Goal: Transaction & Acquisition: Book appointment/travel/reservation

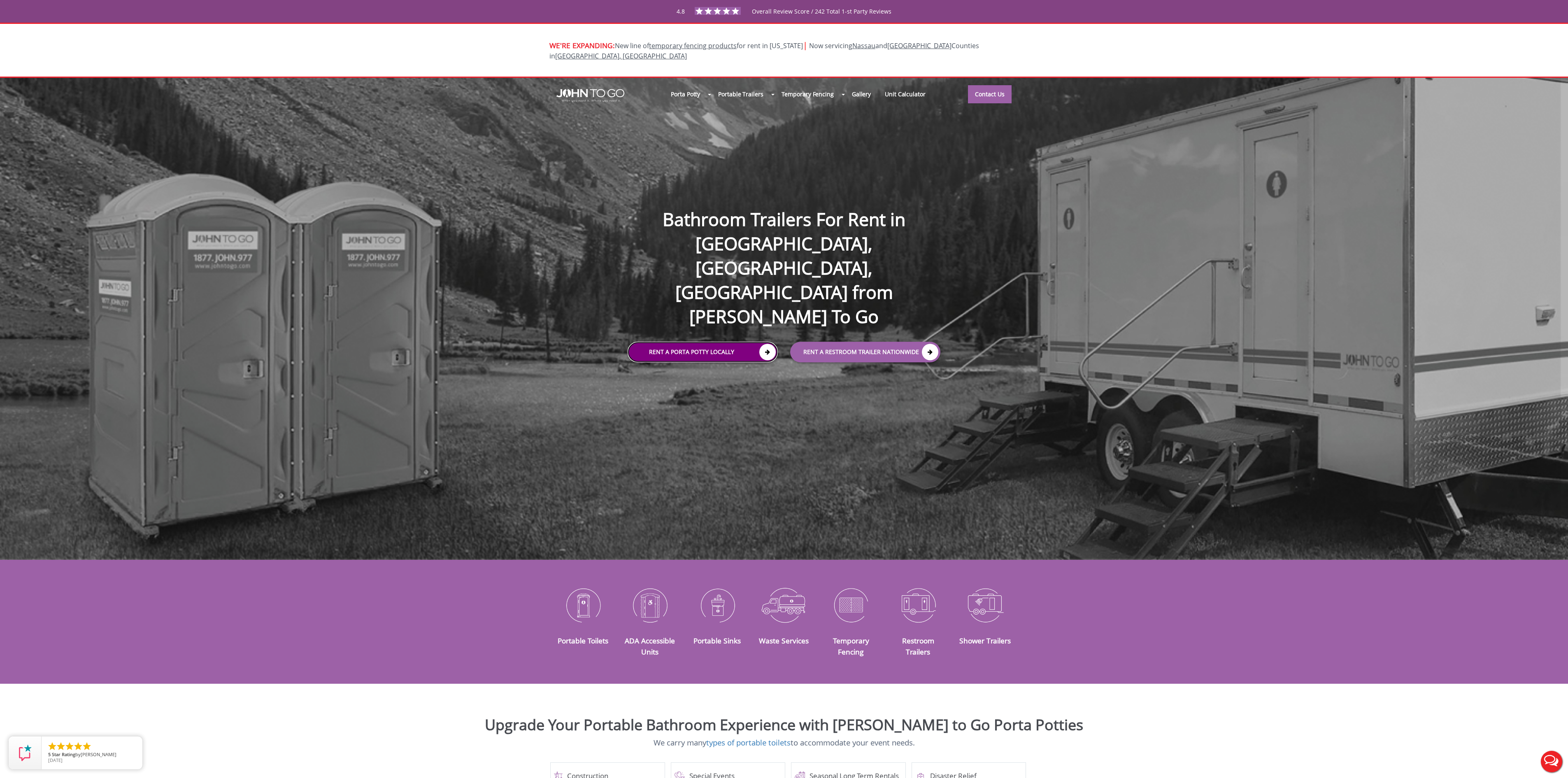
click at [720, 342] on link "Rent a Porta Potty Locally" at bounding box center [702, 352] width 150 height 21
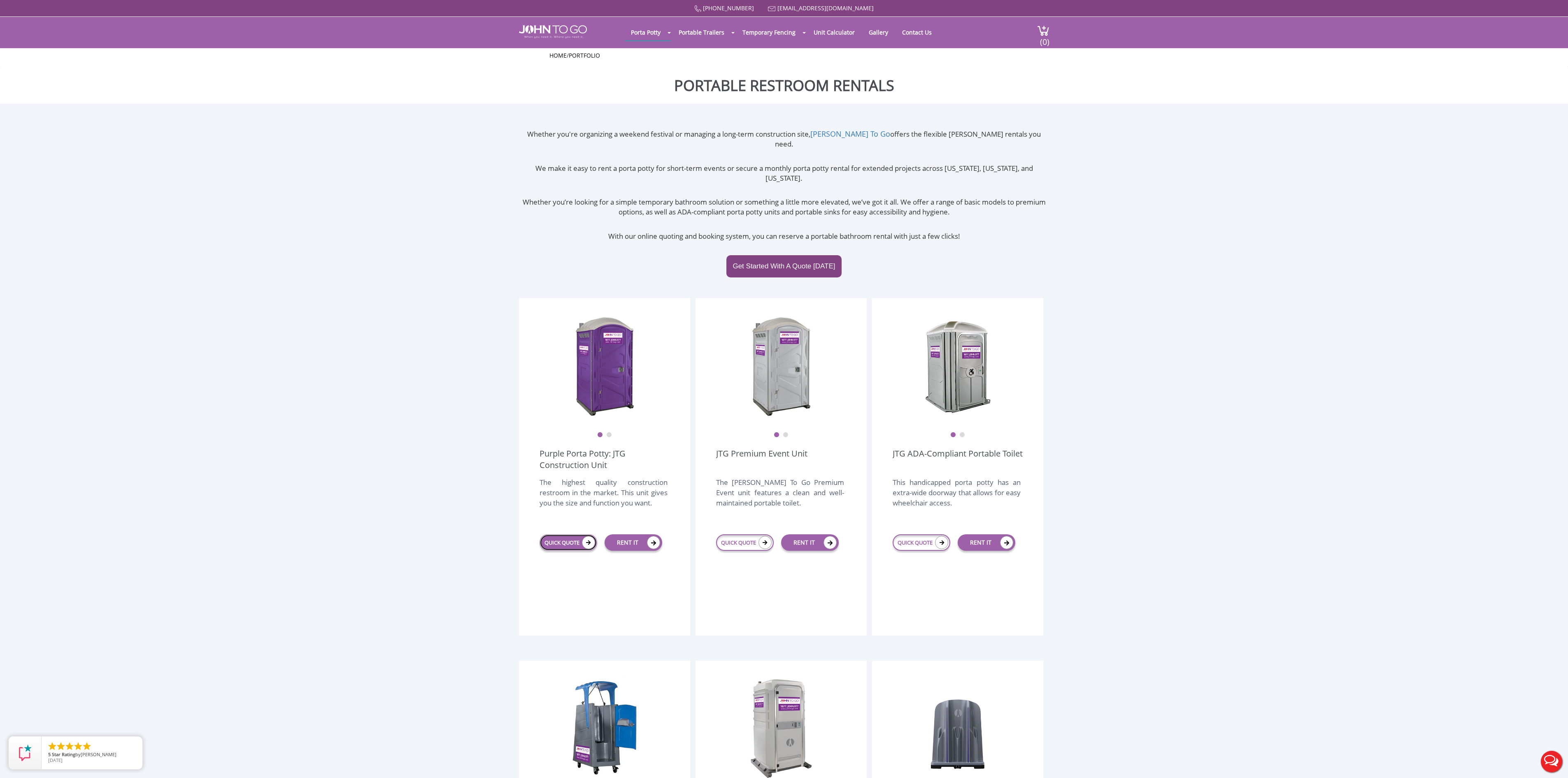
click at [561, 534] on link "QUICK QUOTE" at bounding box center [568, 542] width 58 height 17
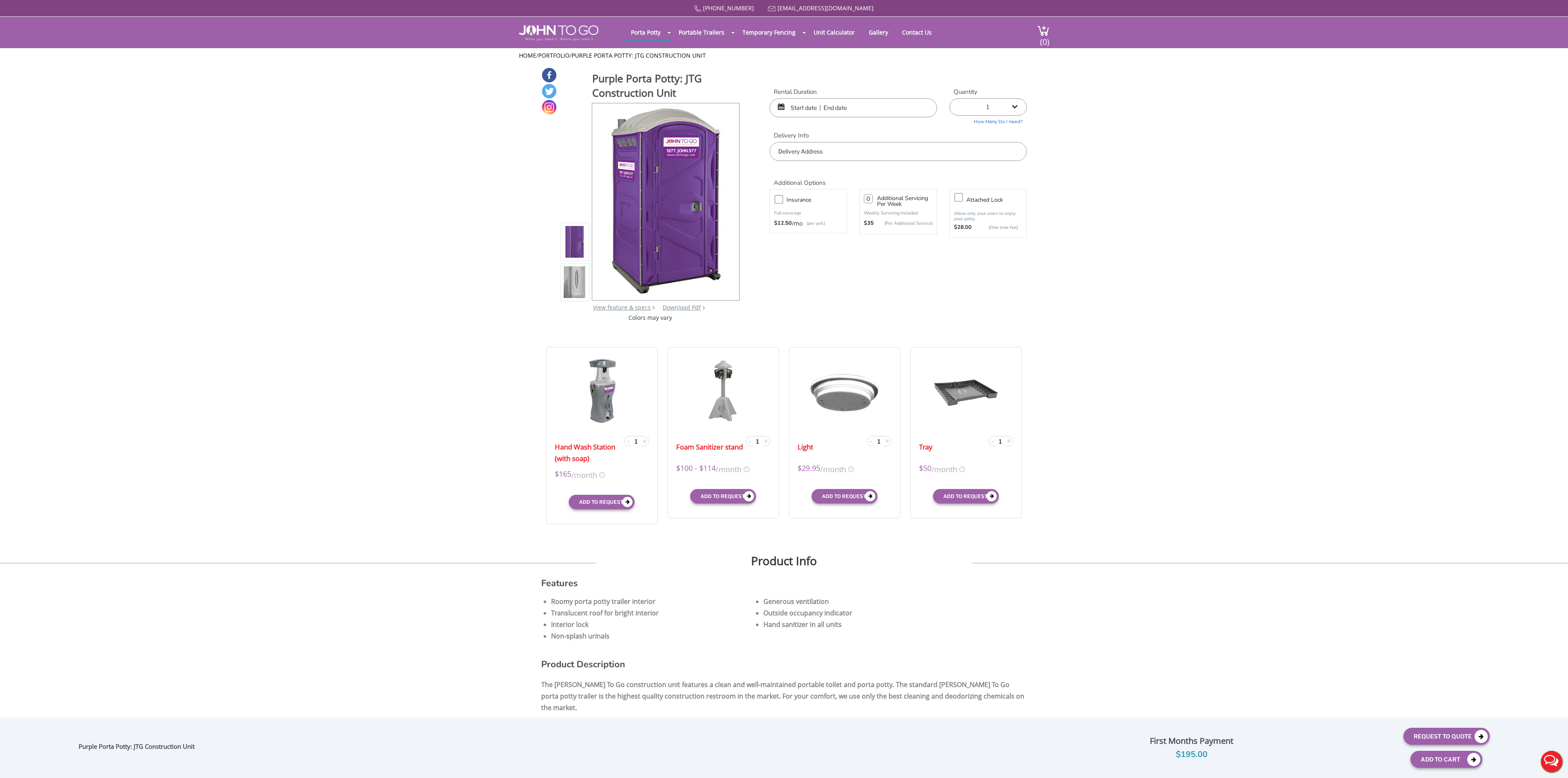
click at [815, 149] on input "text" at bounding box center [898, 151] width 257 height 19
type input "Fort Totten, Queens, NY, USA"
click at [792, 109] on input "text" at bounding box center [853, 108] width 167 height 19
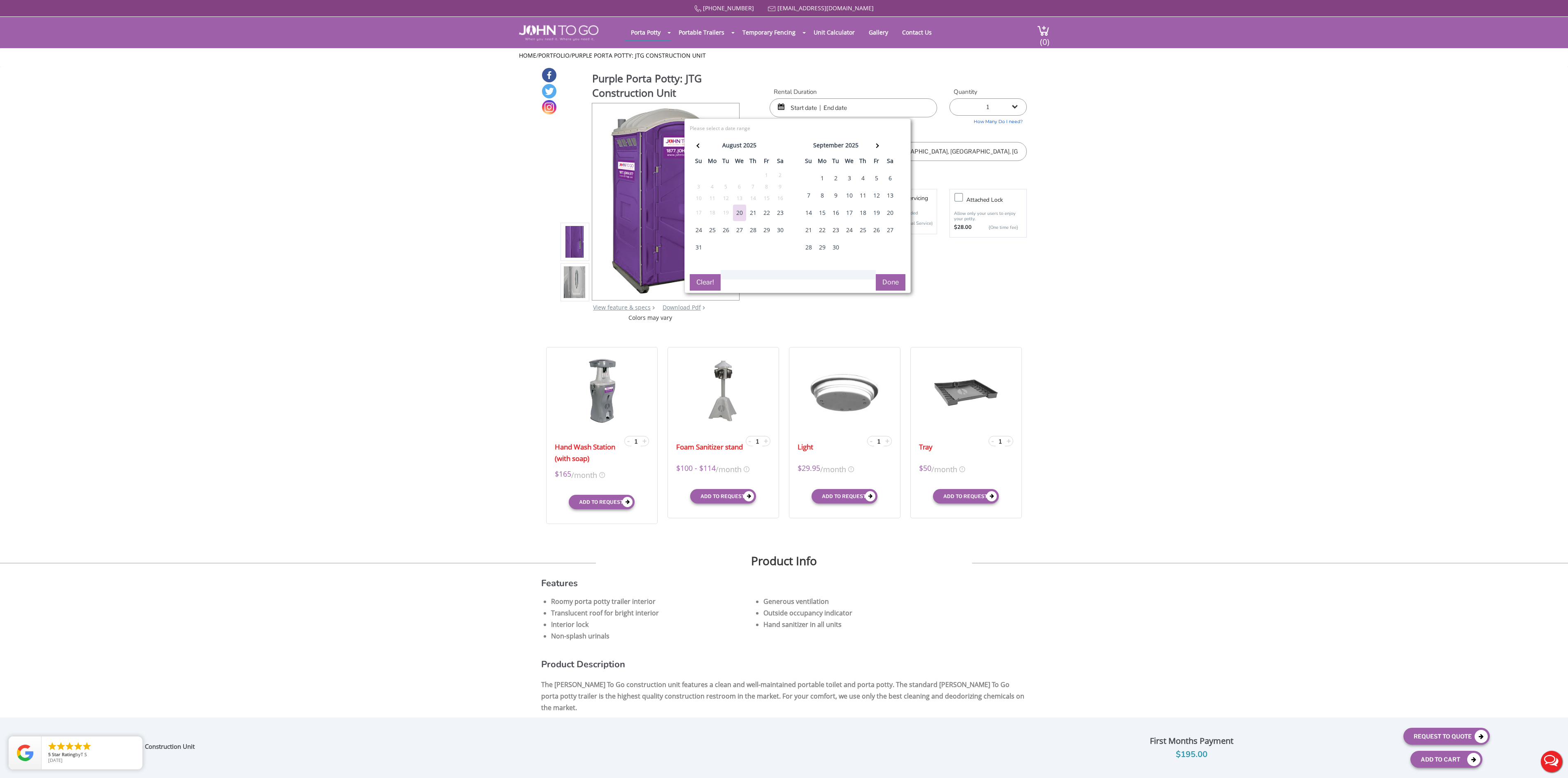
click at [815, 187] on div "1" at bounding box center [822, 178] width 13 height 17
click at [871, 155] on th at bounding box center [876, 146] width 14 height 17
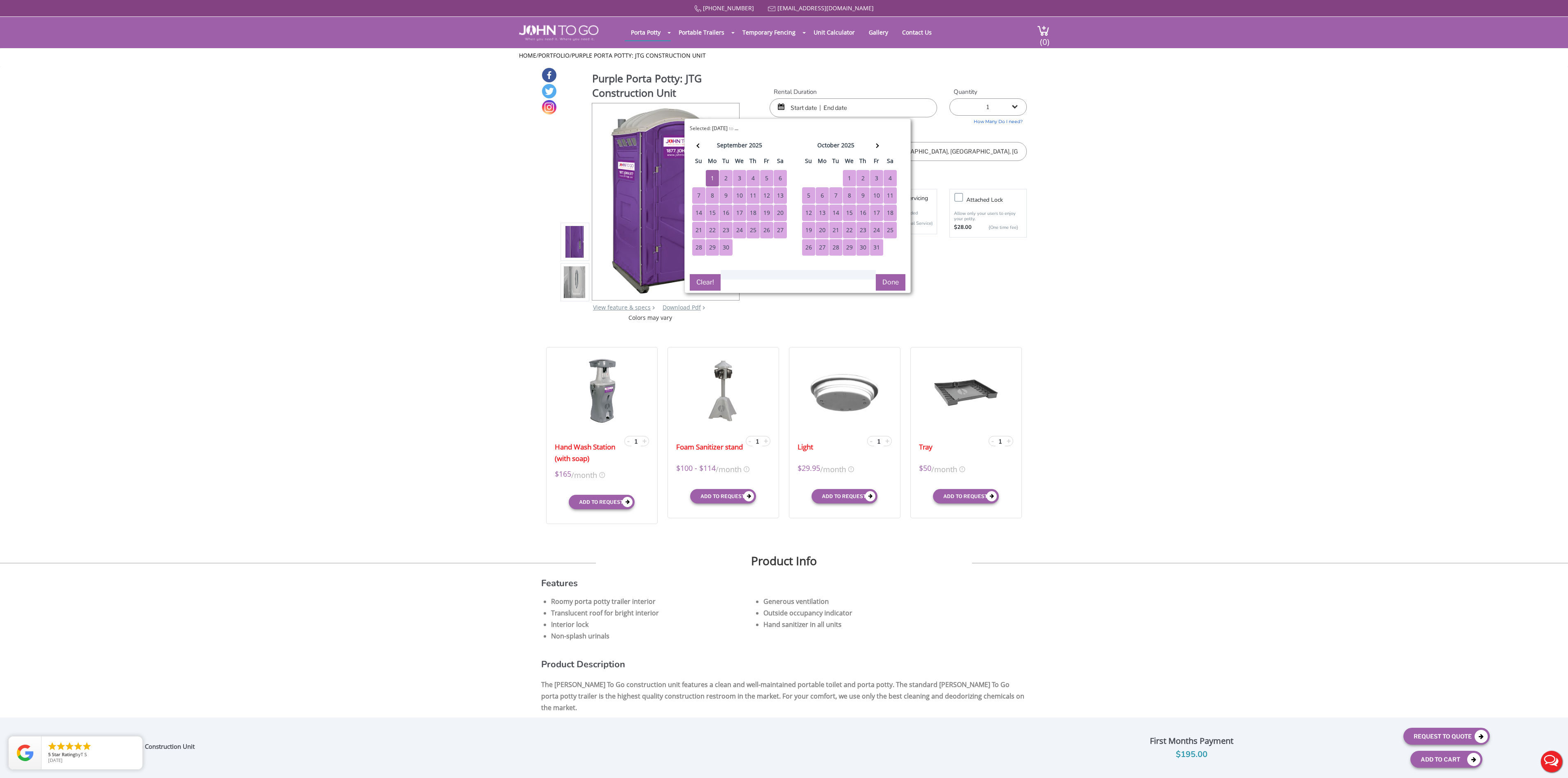
drag, startPoint x: 870, startPoint y: 377, endPoint x: 878, endPoint y: 391, distance: 16.1
click at [870, 256] on div "31" at bounding box center [876, 247] width 13 height 17
type input "09/01/2025 to 10/31/2025"
click at [892, 291] on button "Done" at bounding box center [890, 282] width 30 height 17
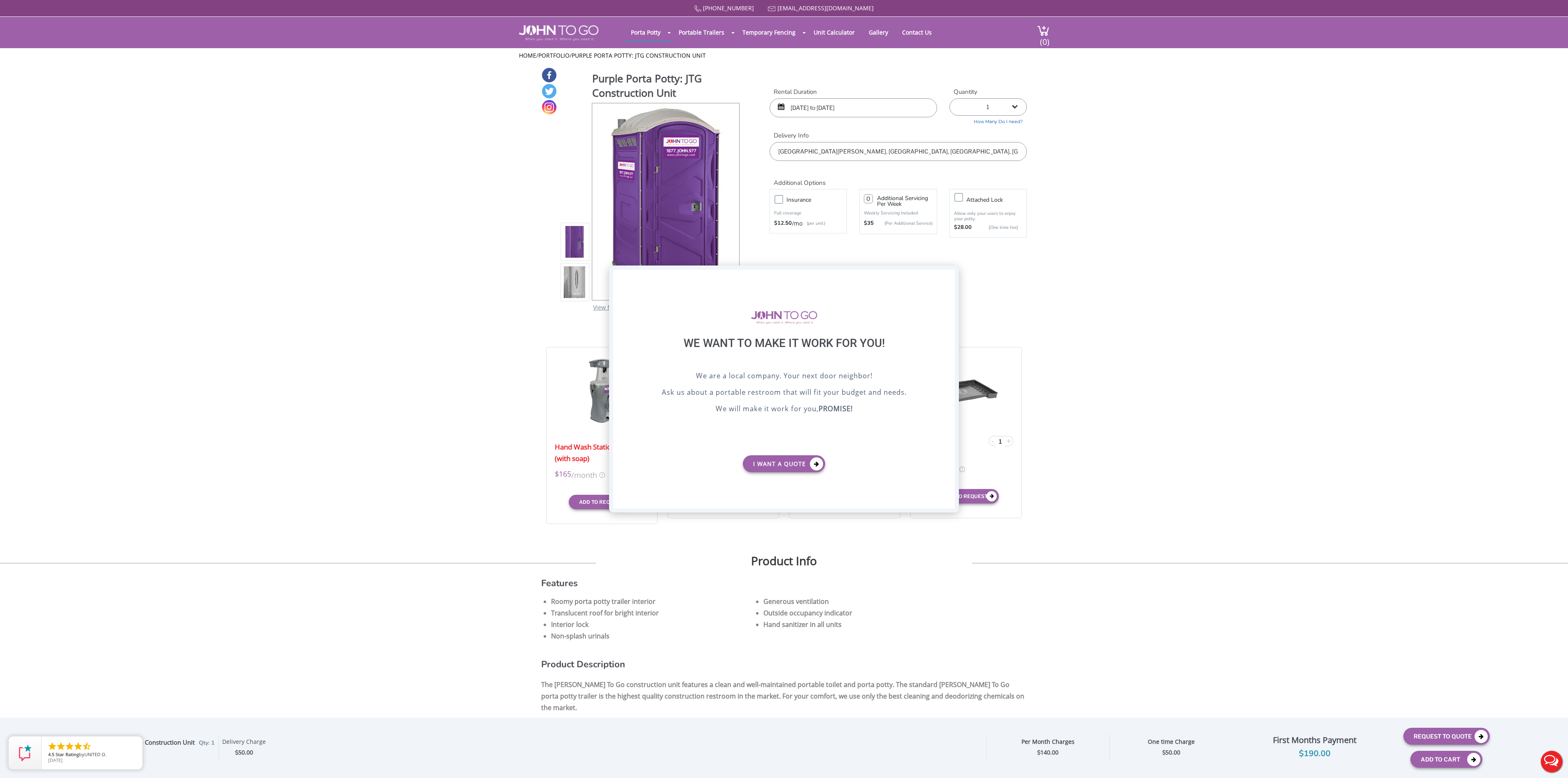
click at [948, 277] on div "X" at bounding box center [948, 276] width 13 height 14
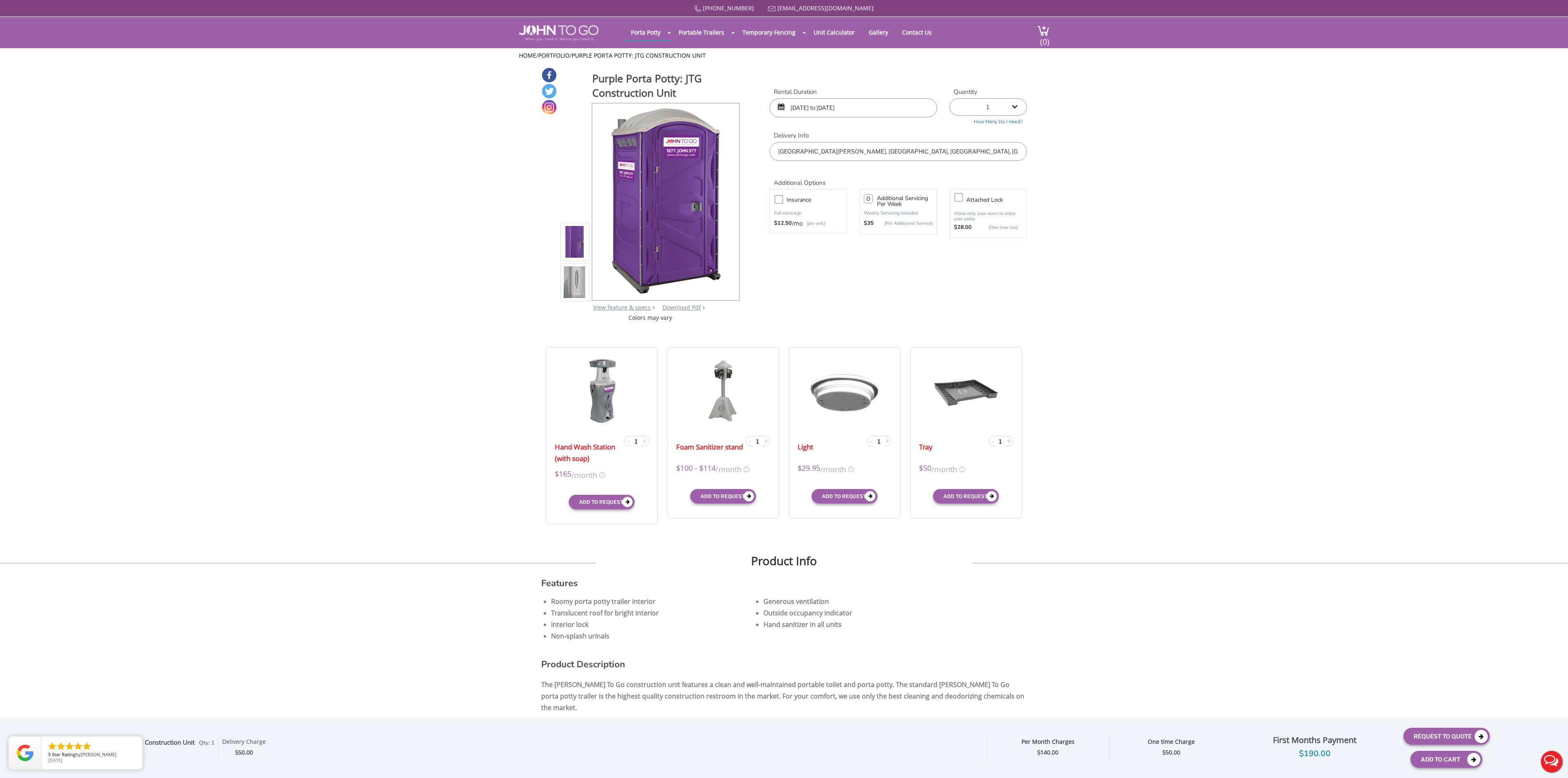
drag, startPoint x: 565, startPoint y: 118, endPoint x: 533, endPoint y: 75, distance: 53.6
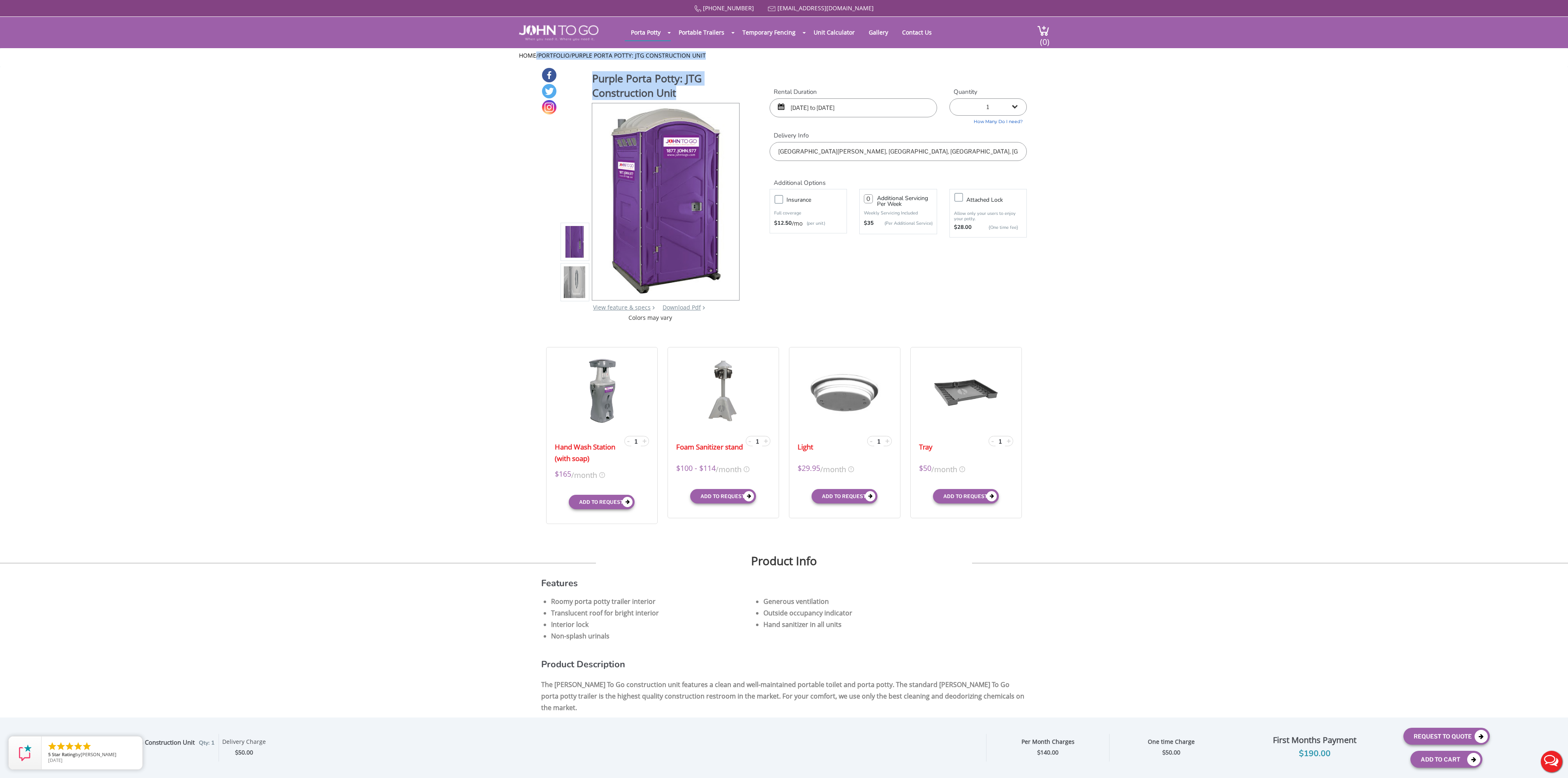
drag, startPoint x: 524, startPoint y: 61, endPoint x: 569, endPoint y: 122, distance: 75.8
click at [569, 149] on div at bounding box center [575, 201] width 29 height 199
drag, startPoint x: 572, startPoint y: 142, endPoint x: 535, endPoint y: 75, distance: 76.5
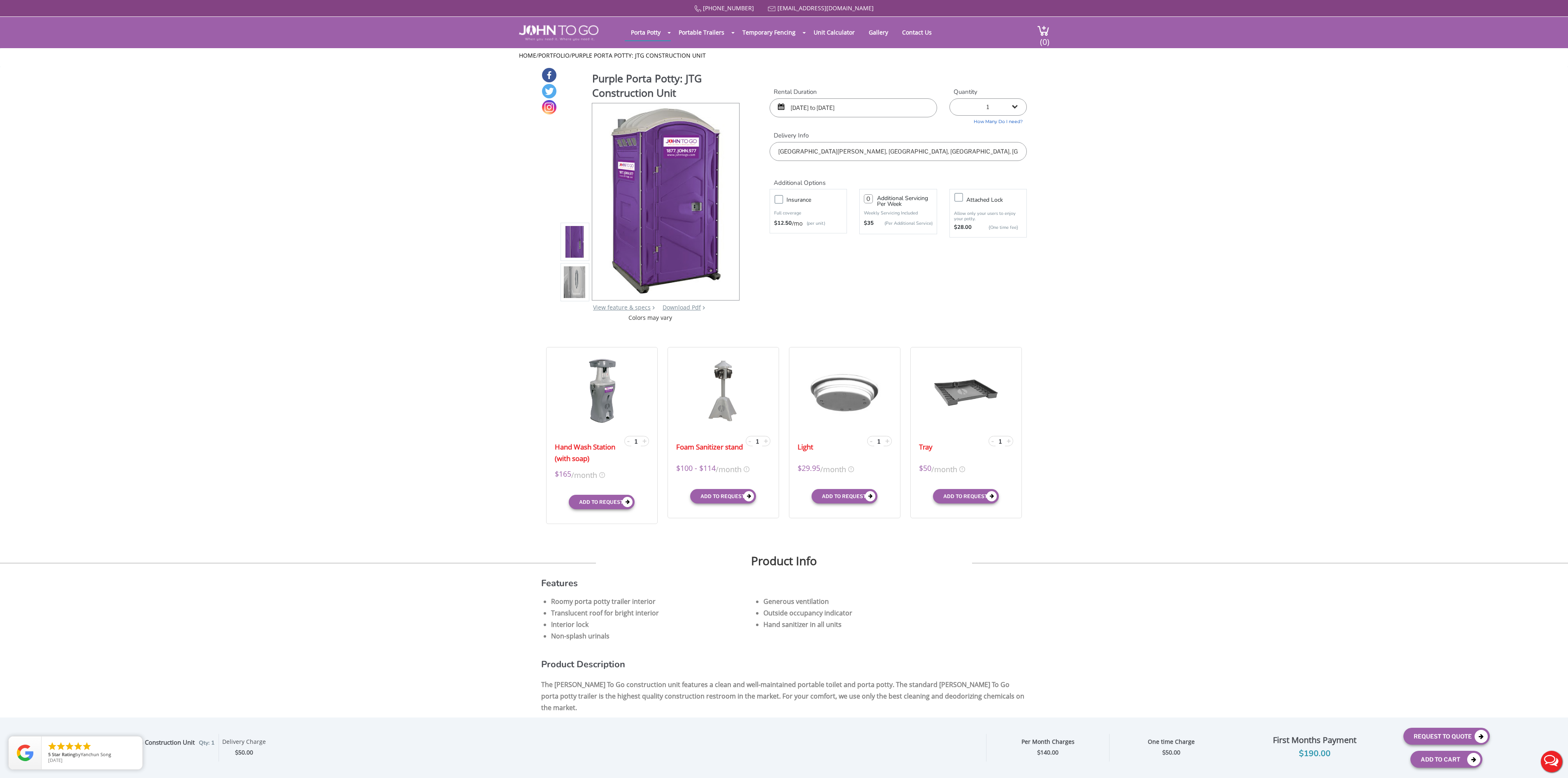
drag, startPoint x: 504, startPoint y: 64, endPoint x: 569, endPoint y: 159, distance: 115.1
click at [569, 160] on div at bounding box center [575, 201] width 29 height 199
drag, startPoint x: 569, startPoint y: 157, endPoint x: 531, endPoint y: 69, distance: 95.9
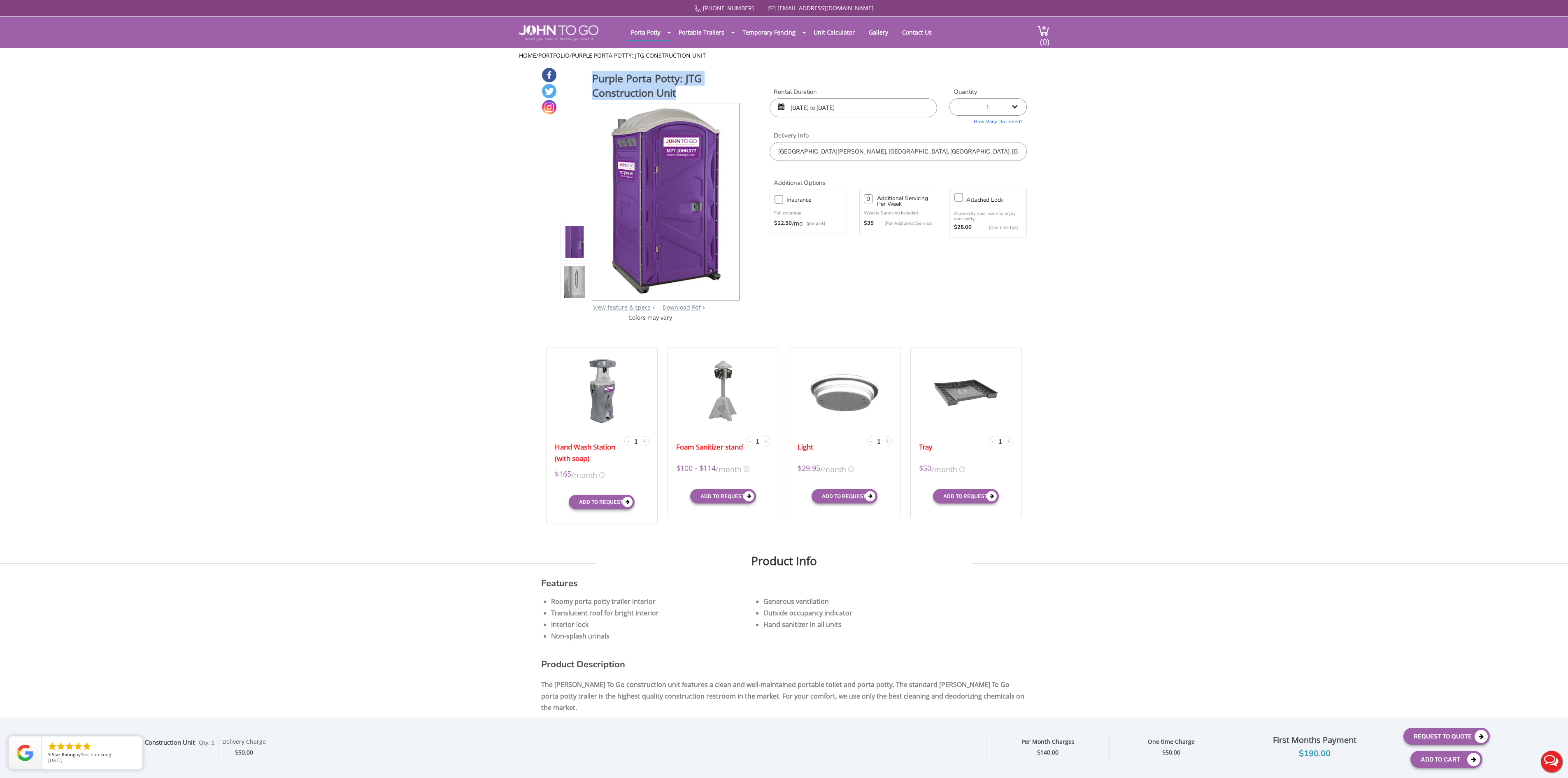
drag, startPoint x: 510, startPoint y: 62, endPoint x: 575, endPoint y: 128, distance: 92.6
click at [566, 156] on div at bounding box center [575, 201] width 29 height 199
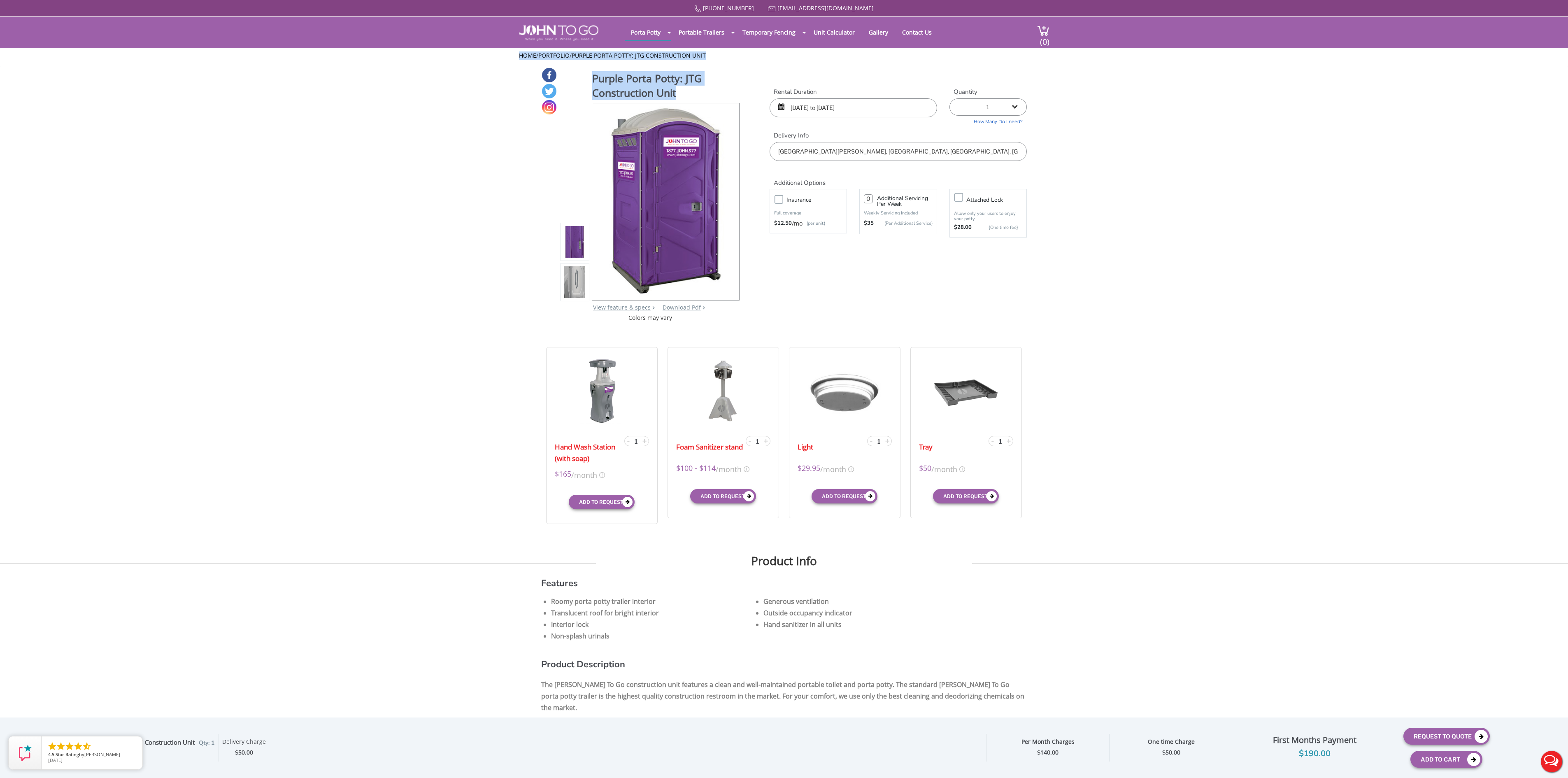
click at [577, 138] on div at bounding box center [575, 201] width 29 height 199
click at [584, 131] on div at bounding box center [575, 201] width 29 height 199
drag, startPoint x: 578, startPoint y: 133, endPoint x: 531, endPoint y: 64, distance: 83.5
click at [824, 150] on input "Fort Totten, Queens, NY, USA" at bounding box center [898, 151] width 257 height 19
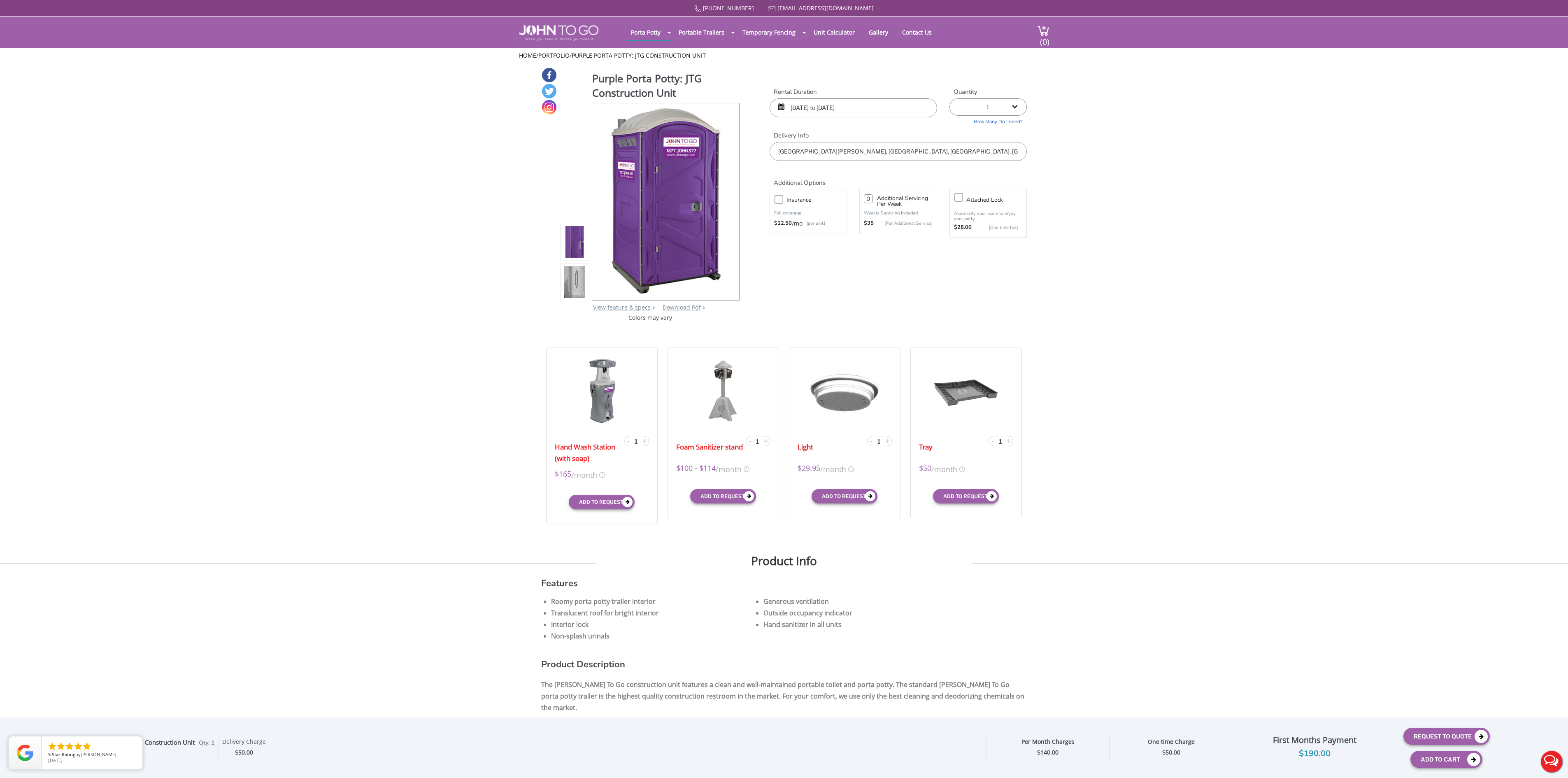
click at [824, 150] on input "Fort Totten, Queens, NY, USA" at bounding box center [898, 151] width 257 height 19
click at [821, 155] on input "text" at bounding box center [898, 151] width 257 height 19
click at [805, 152] on input "text" at bounding box center [898, 151] width 257 height 19
click at [817, 153] on input "text" at bounding box center [898, 151] width 257 height 19
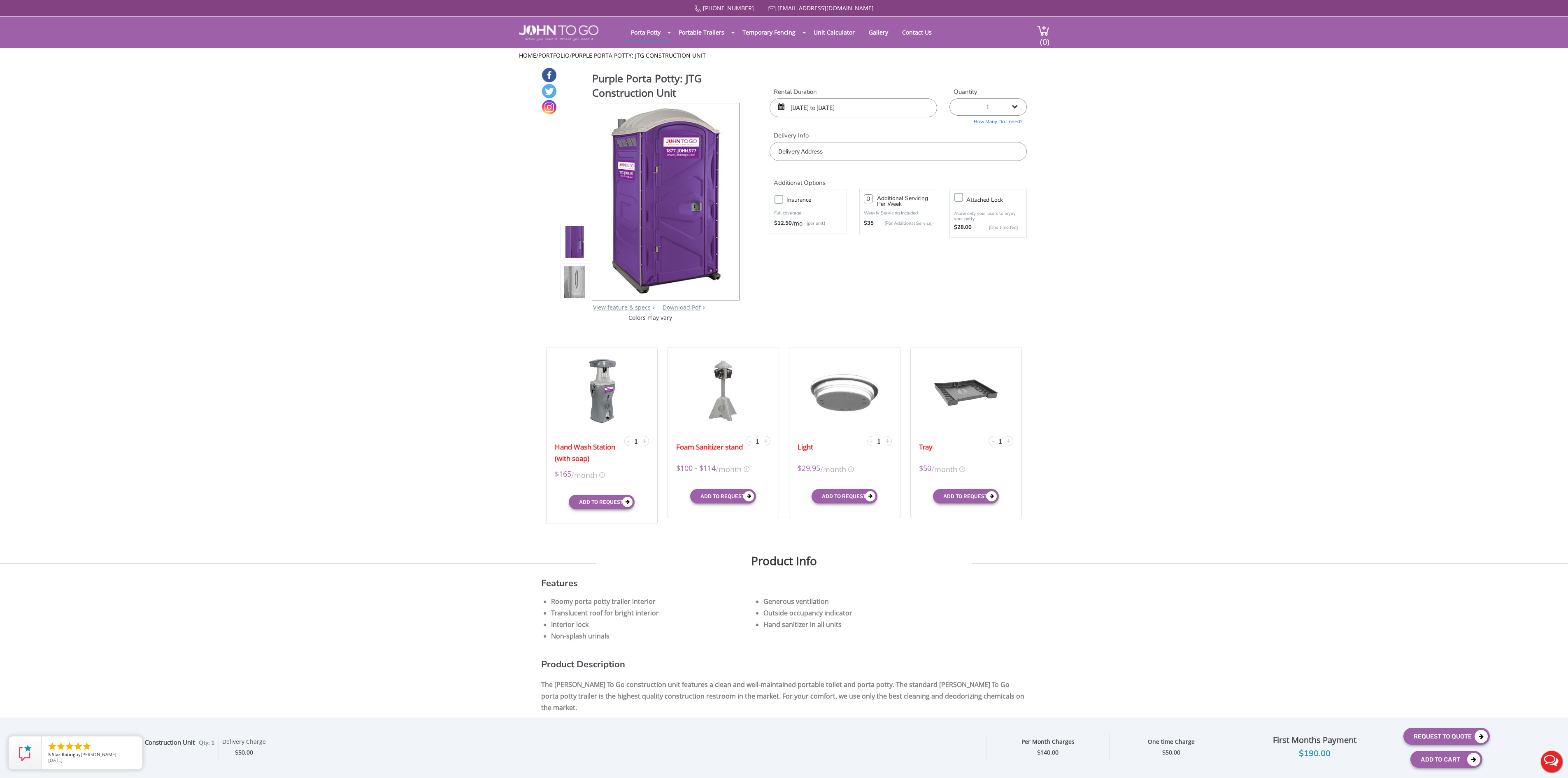
click at [789, 153] on input "text" at bounding box center [898, 151] width 257 height 19
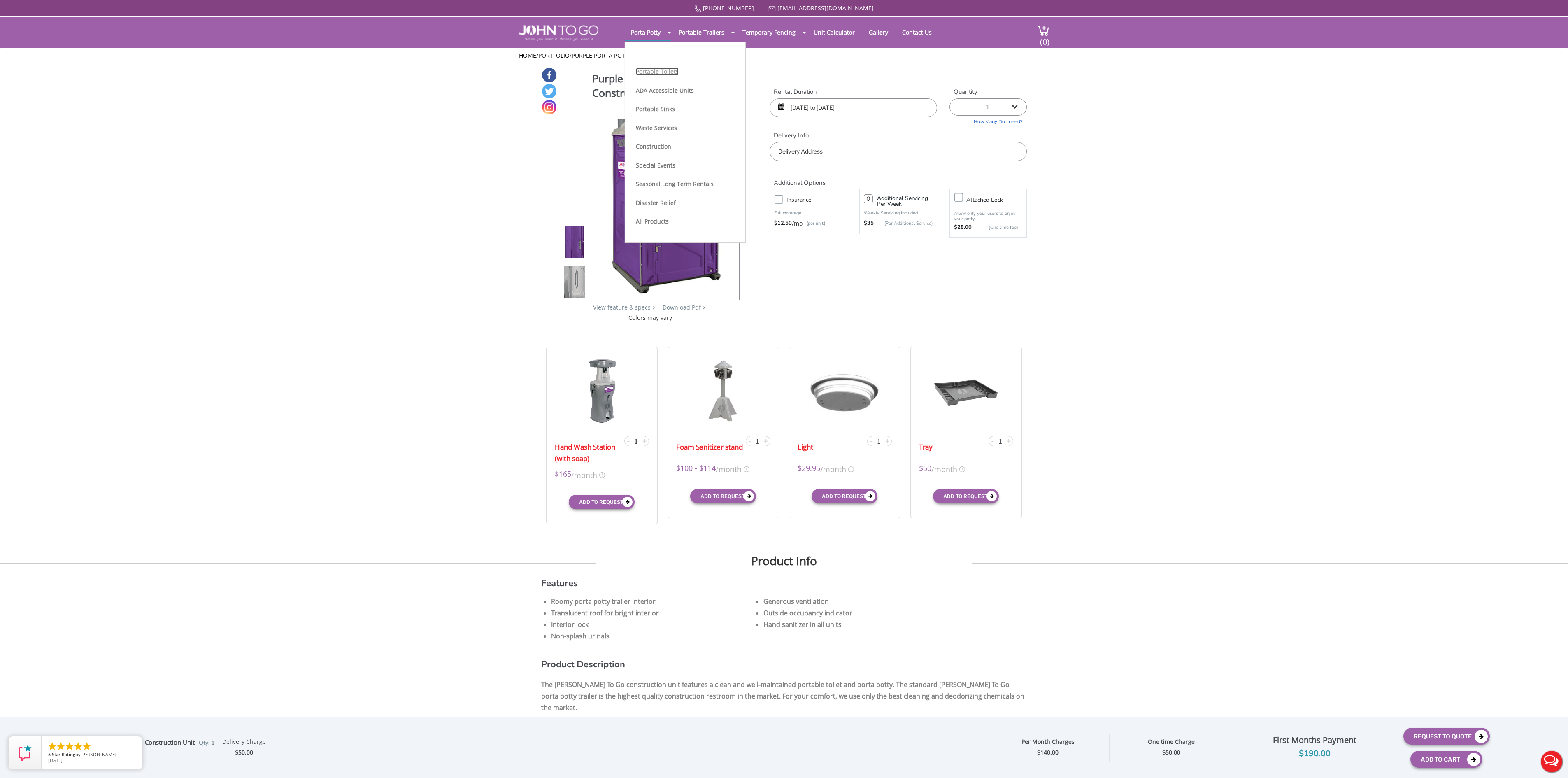
click at [665, 71] on link "Portable Toilets" at bounding box center [657, 72] width 43 height 8
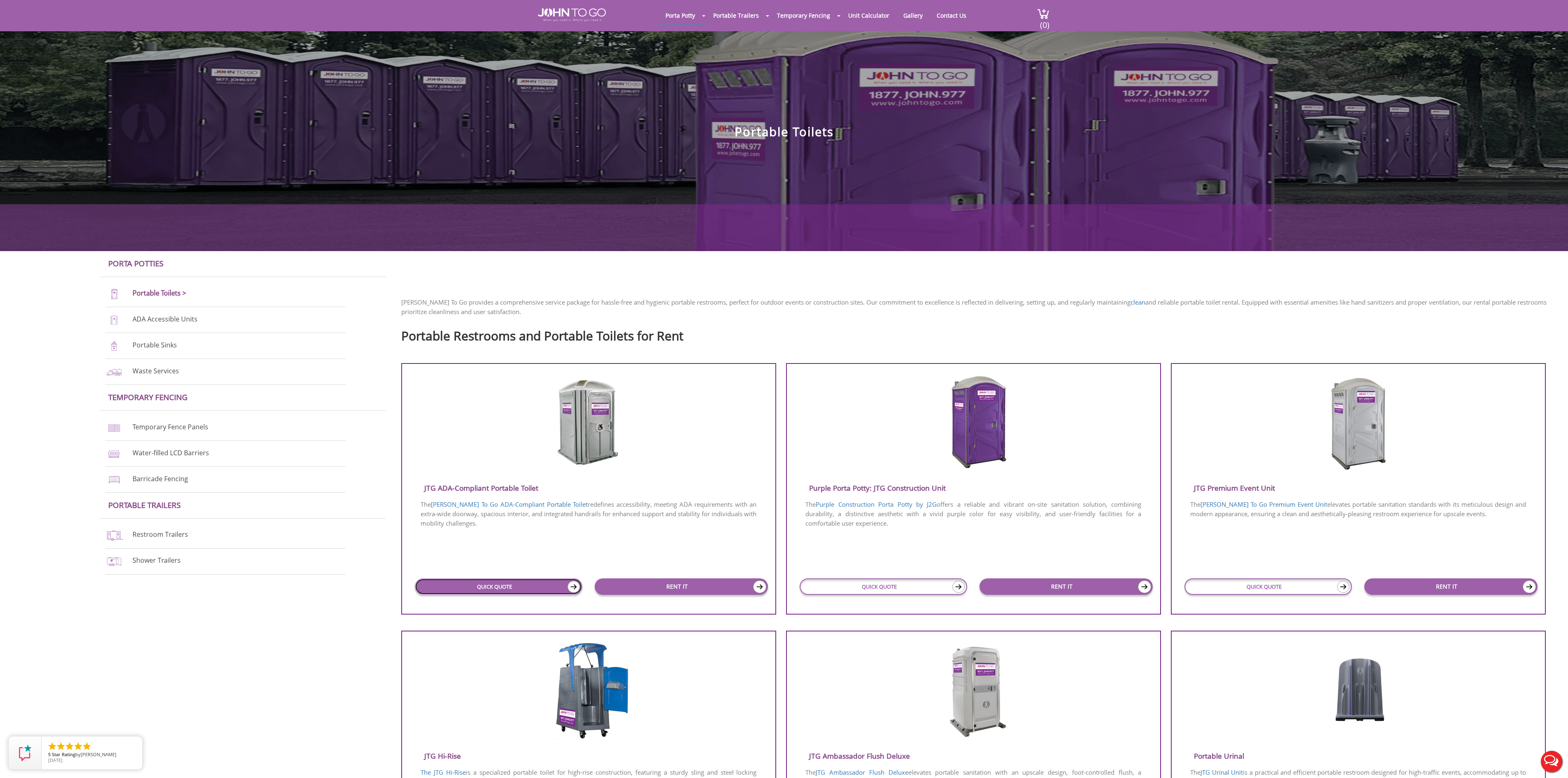
click at [491, 584] on link "QUICK QUOTE" at bounding box center [499, 586] width 168 height 17
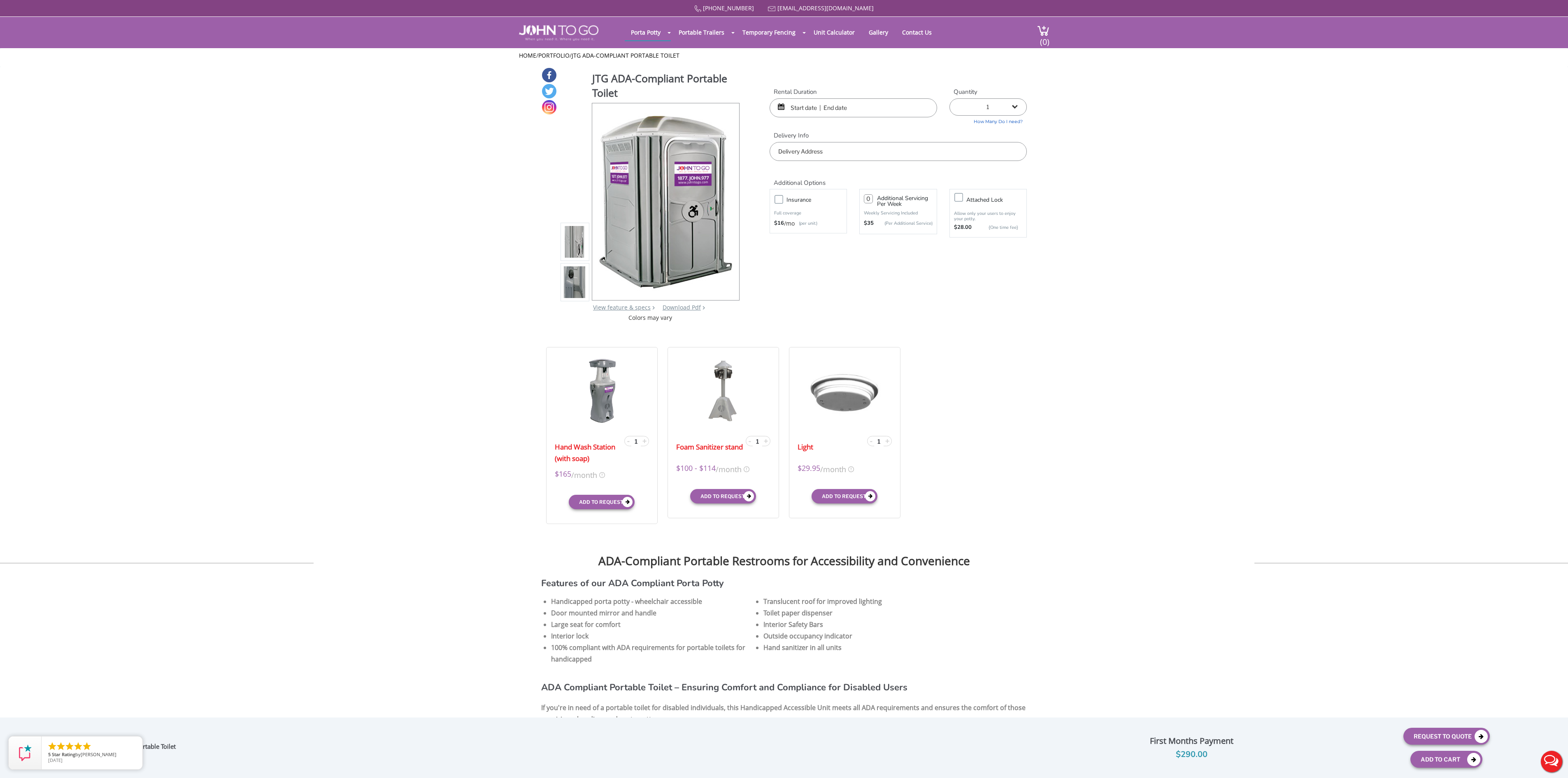
click at [780, 105] on div at bounding box center [853, 108] width 167 height 19
click at [794, 103] on input "text" at bounding box center [853, 108] width 167 height 19
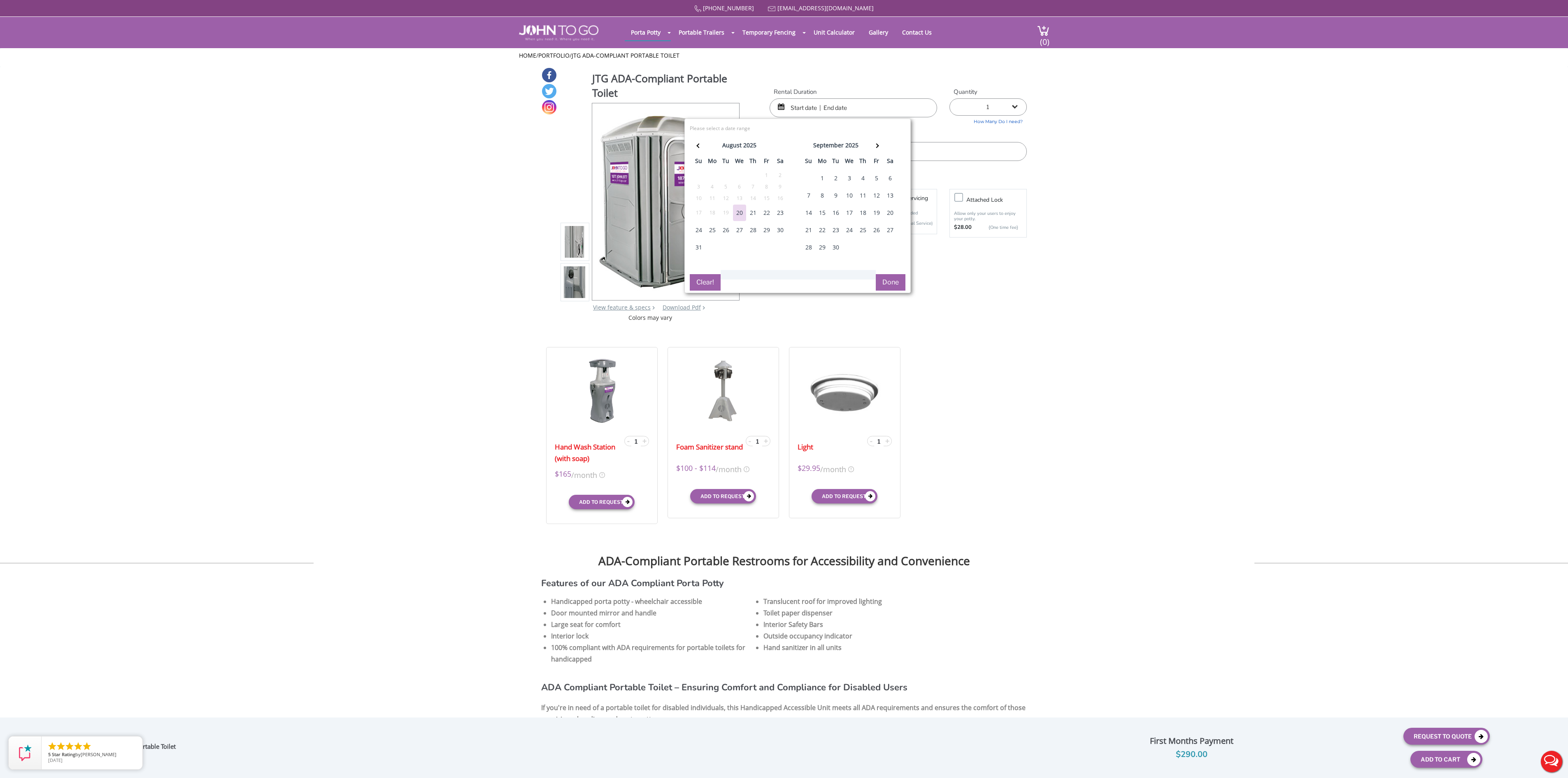
click at [815, 187] on div "1" at bounding box center [822, 178] width 13 height 17
click at [874, 148] on span at bounding box center [876, 145] width 5 height 5
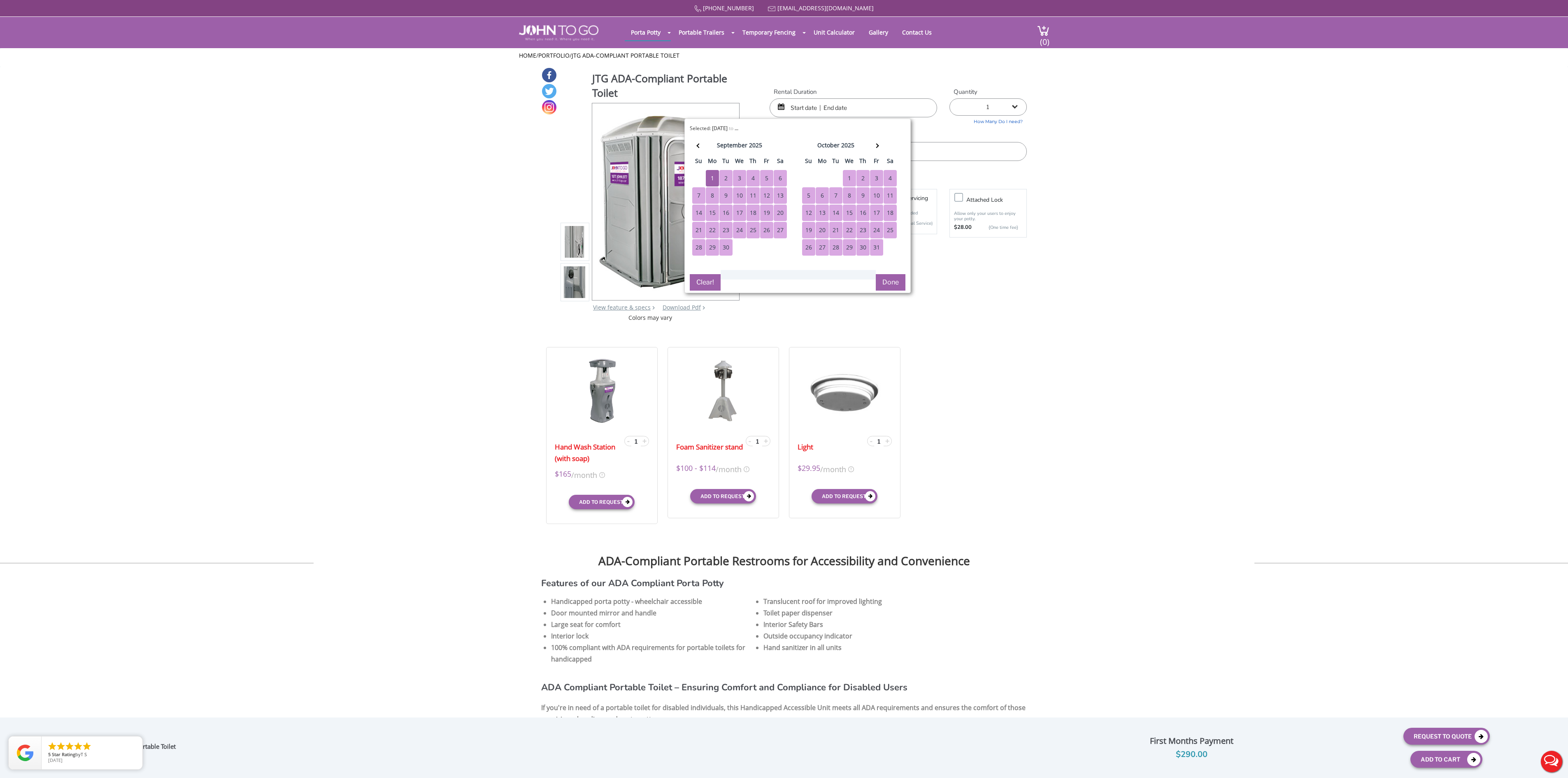
click at [872, 256] on div "31" at bounding box center [876, 247] width 13 height 17
type input "09/01/2025 to 10/31/2025"
click at [902, 291] on button "Done" at bounding box center [890, 282] width 30 height 17
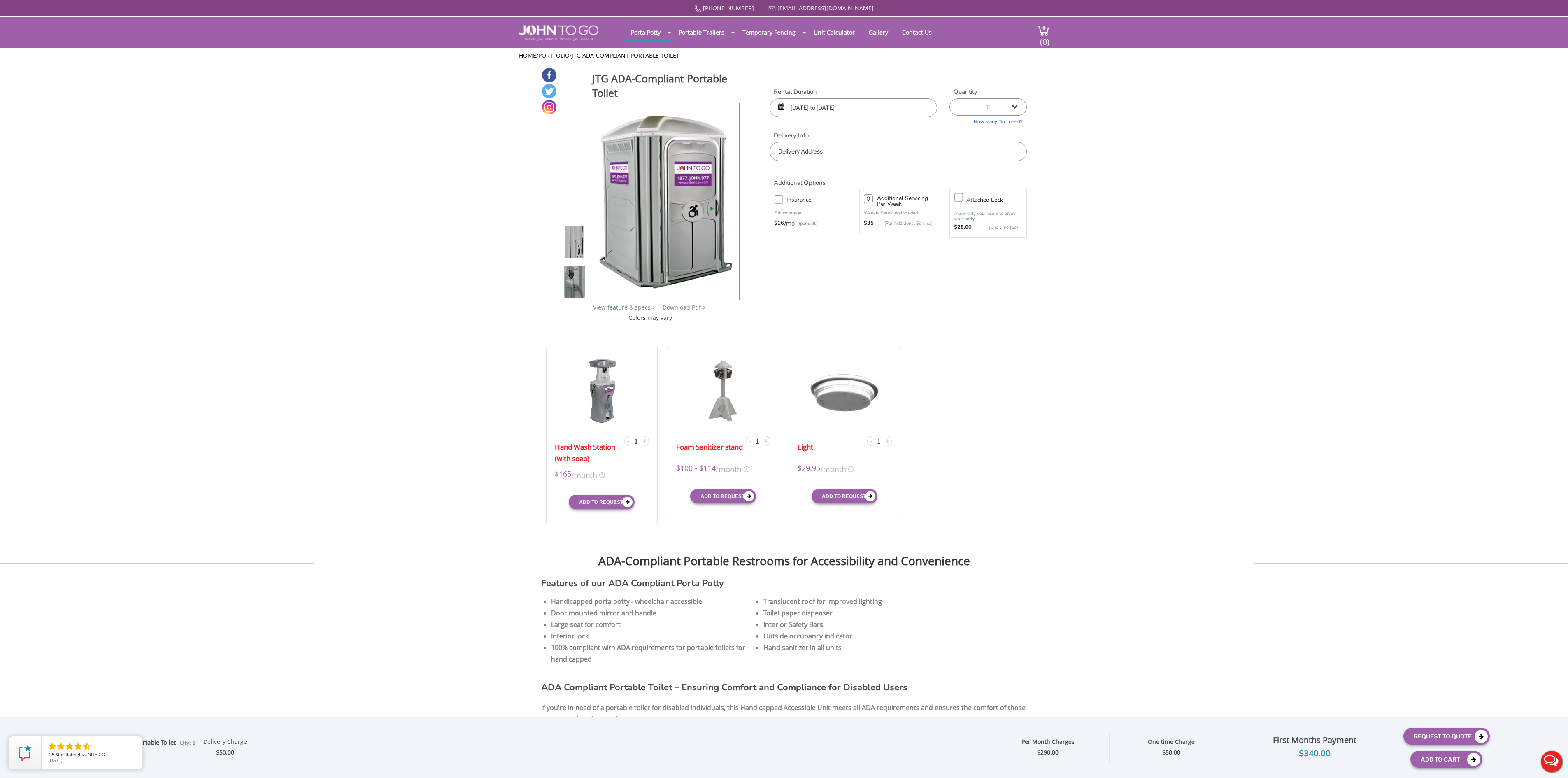
click at [835, 154] on input "text" at bounding box center [898, 151] width 257 height 19
click at [1464, 735] on div "877 564 6977 info@johntogo.com Porta Potty Portable Toilets ADA Accessible Unit…" at bounding box center [784, 394] width 1568 height 789
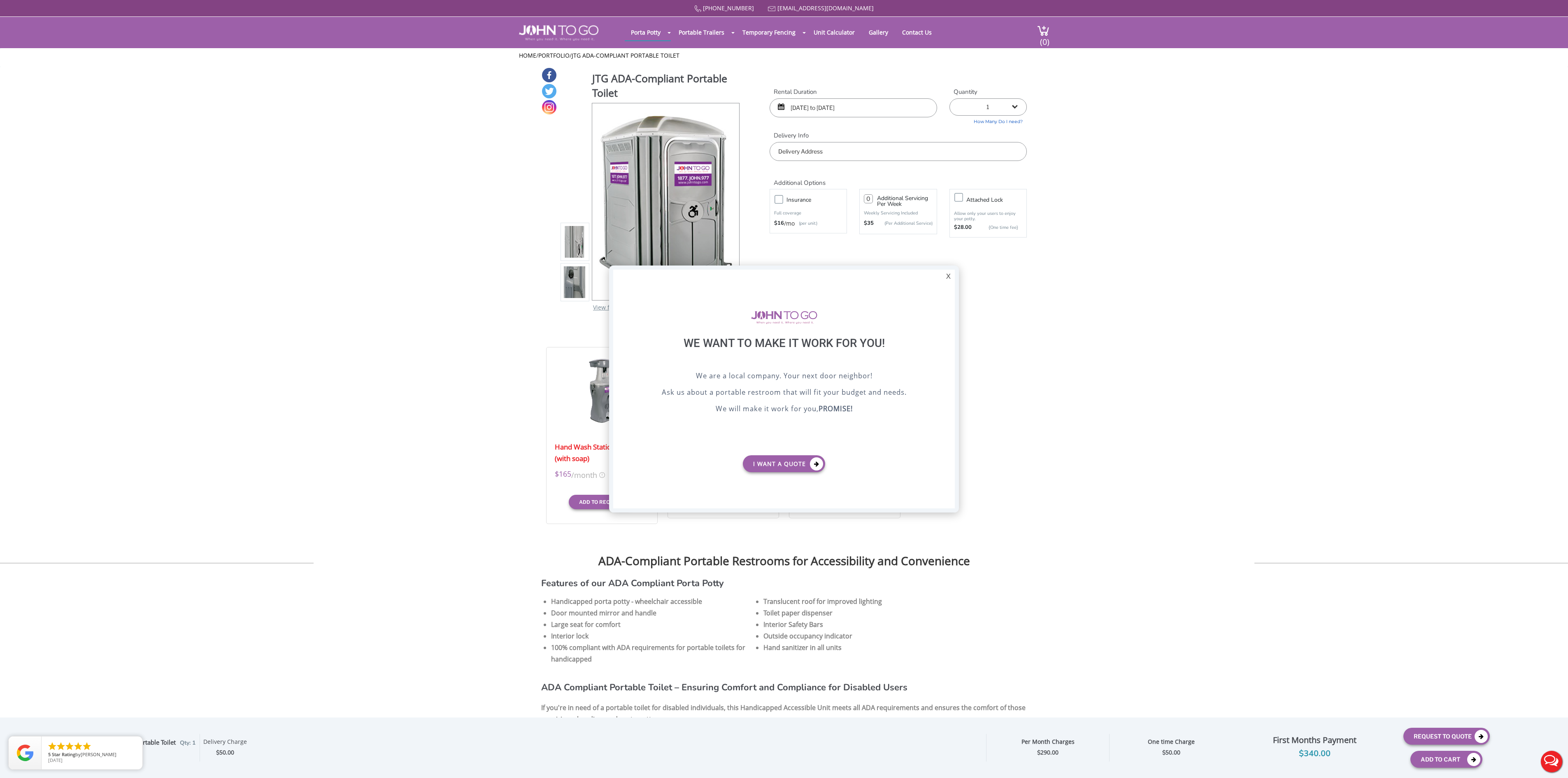
drag, startPoint x: 953, startPoint y: 277, endPoint x: 948, endPoint y: 273, distance: 6.4
click at [953, 277] on div "X" at bounding box center [948, 276] width 13 height 14
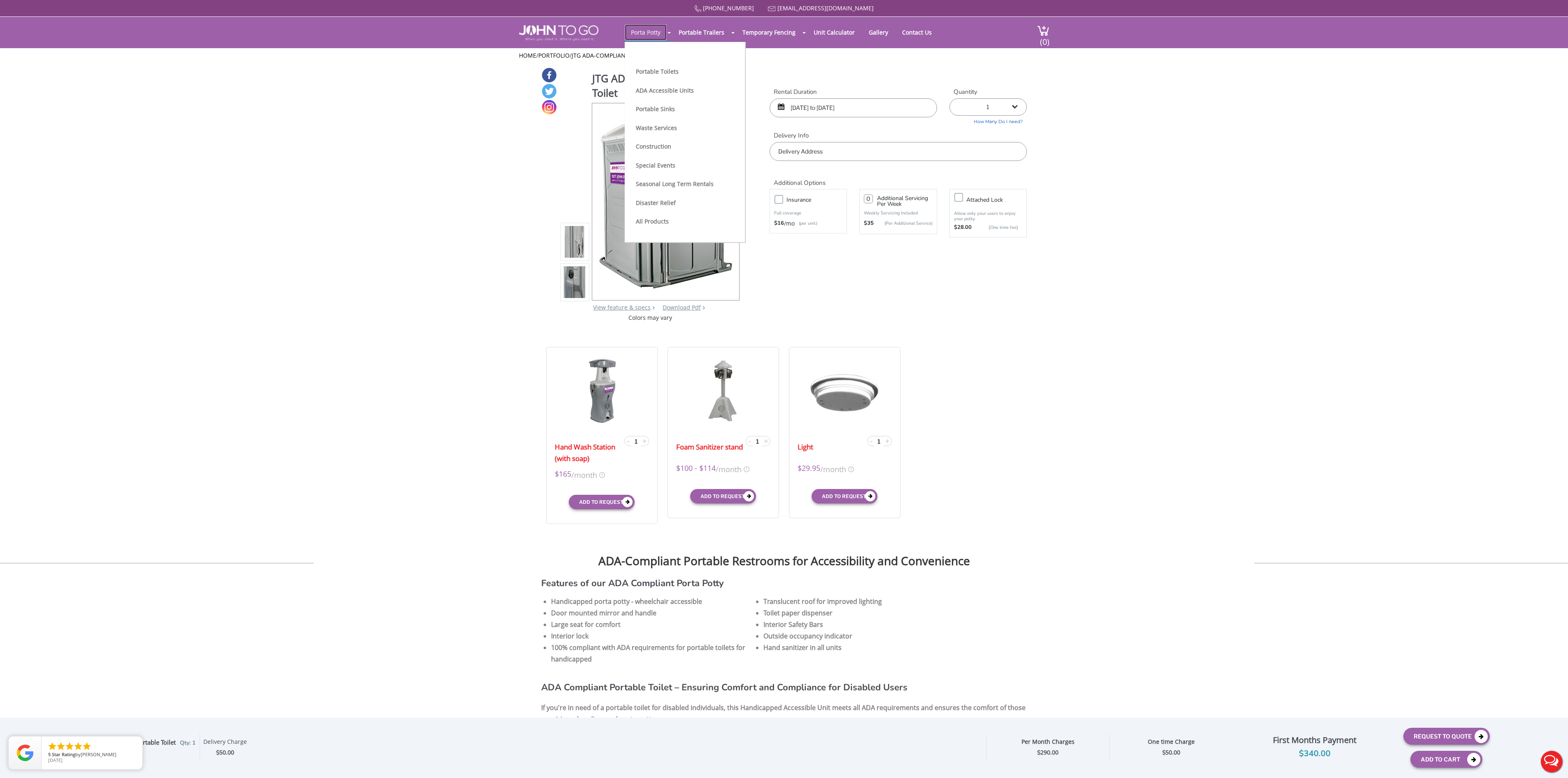
click at [636, 33] on link "Porta Potty" at bounding box center [645, 32] width 42 height 16
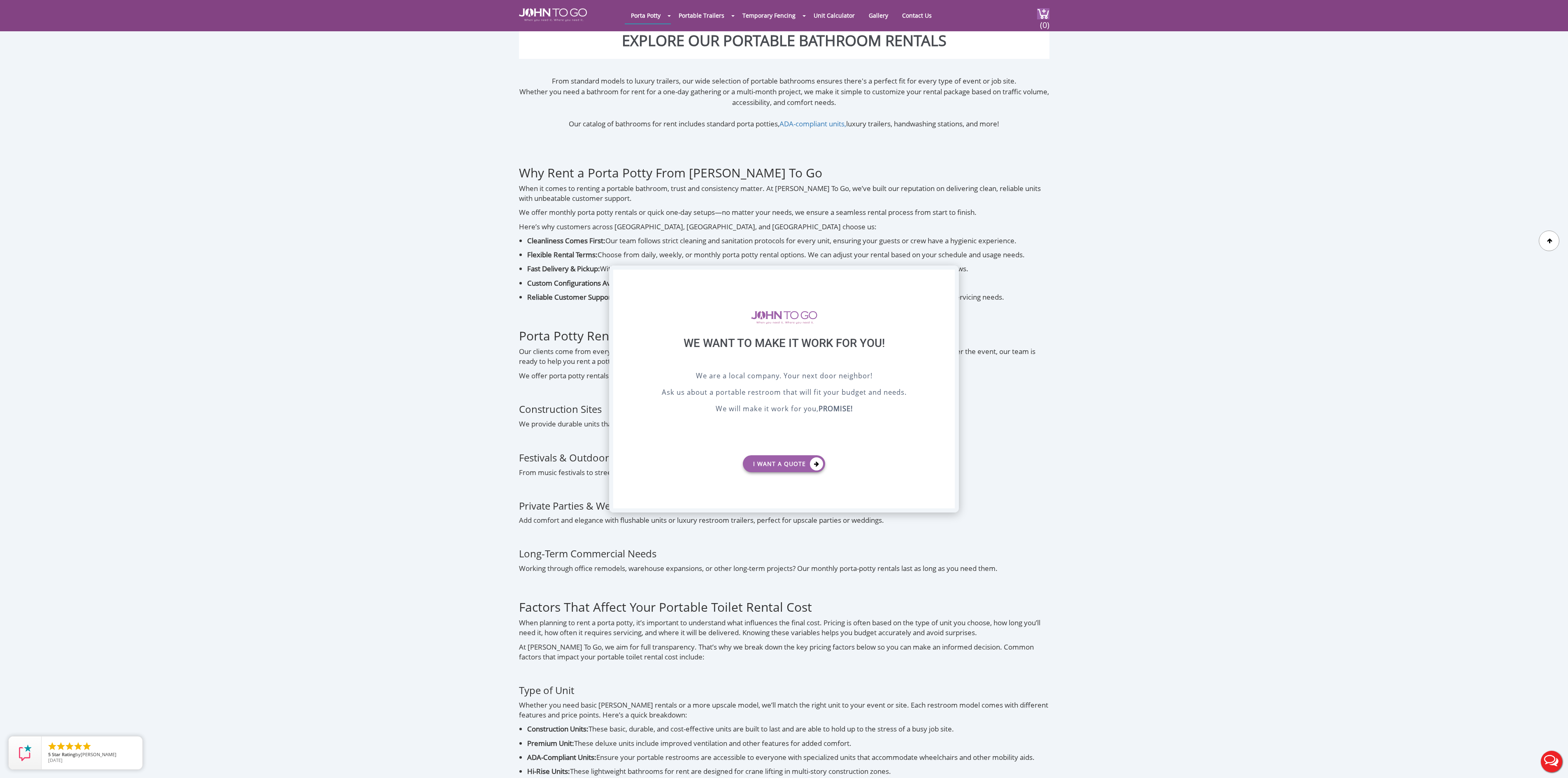
click at [951, 275] on div "X" at bounding box center [948, 276] width 13 height 14
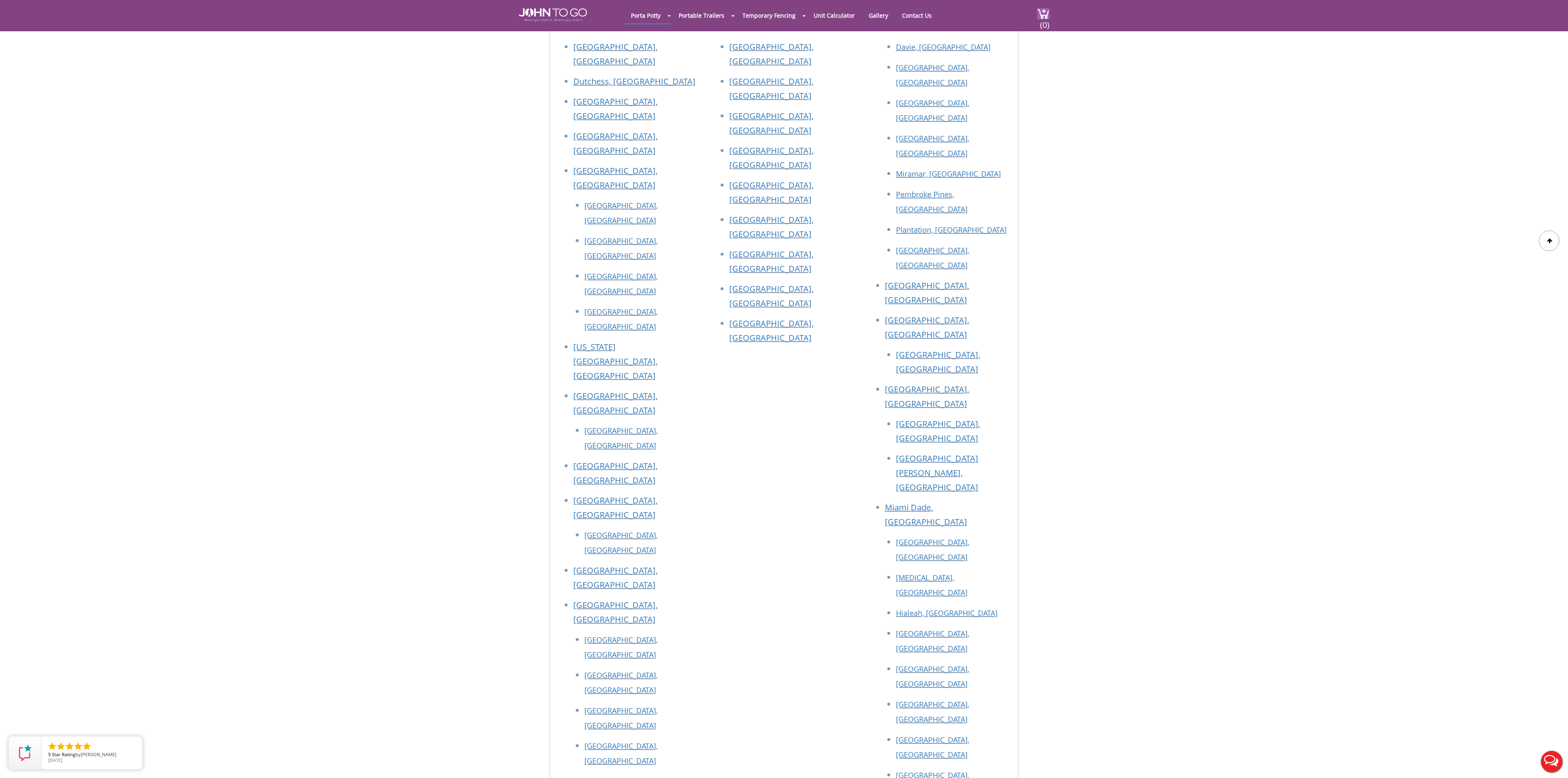
scroll to position [3293, 0]
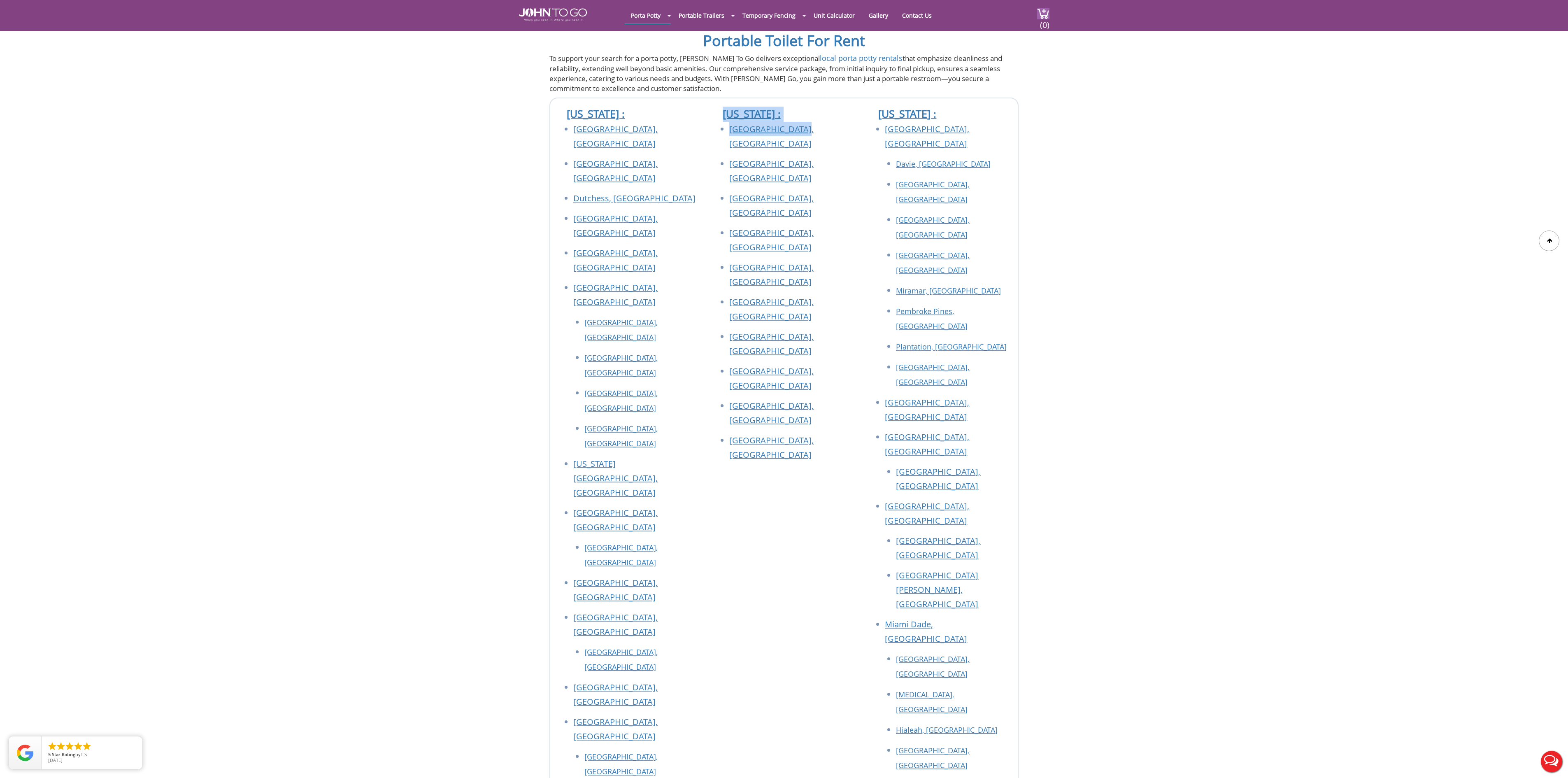
drag, startPoint x: 816, startPoint y: 107, endPoint x: 715, endPoint y: 98, distance: 101.4
click at [715, 99] on div "[US_STATE] : [GEOGRAPHIC_DATA], [GEOGRAPHIC_DATA] [GEOGRAPHIC_DATA], [GEOGRAPHI…" at bounding box center [784, 658] width 156 height 1120
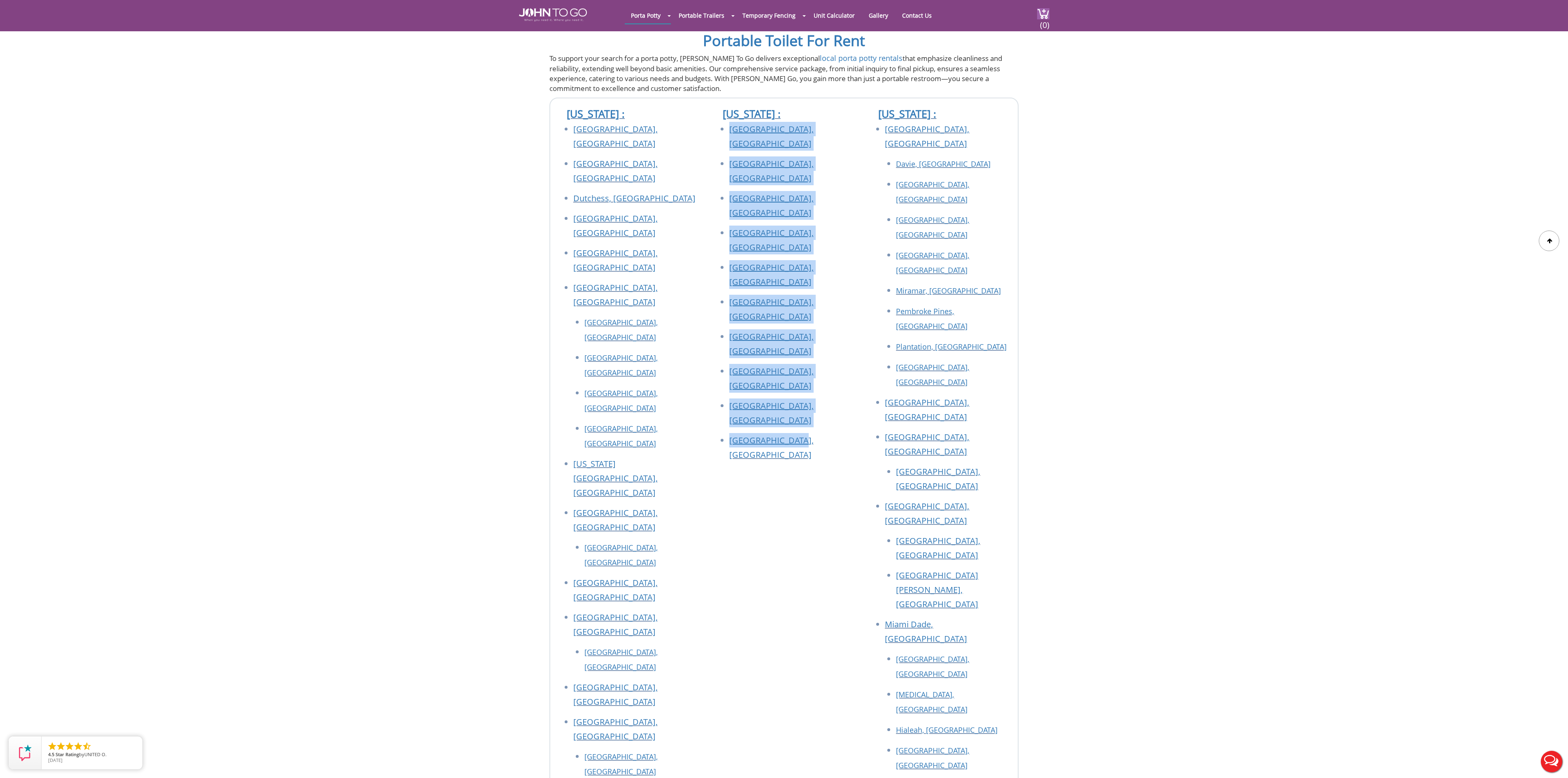
drag, startPoint x: 802, startPoint y: 295, endPoint x: 724, endPoint y: 106, distance: 204.5
click at [724, 122] on ul "[GEOGRAPHIC_DATA], [GEOGRAPHIC_DATA] [GEOGRAPHIC_DATA], [GEOGRAPHIC_DATA] [GEOG…" at bounding box center [784, 295] width 140 height 346
click at [751, 369] on div "[US_STATE] : [GEOGRAPHIC_DATA], [GEOGRAPHIC_DATA] [GEOGRAPHIC_DATA], [GEOGRAPHI…" at bounding box center [784, 658] width 156 height 1120
drag, startPoint x: 782, startPoint y: 313, endPoint x: 727, endPoint y: 105, distance: 215.1
click at [727, 105] on div "[US_STATE] : [GEOGRAPHIC_DATA], [GEOGRAPHIC_DATA] [GEOGRAPHIC_DATA], [GEOGRAPHI…" at bounding box center [784, 658] width 156 height 1120
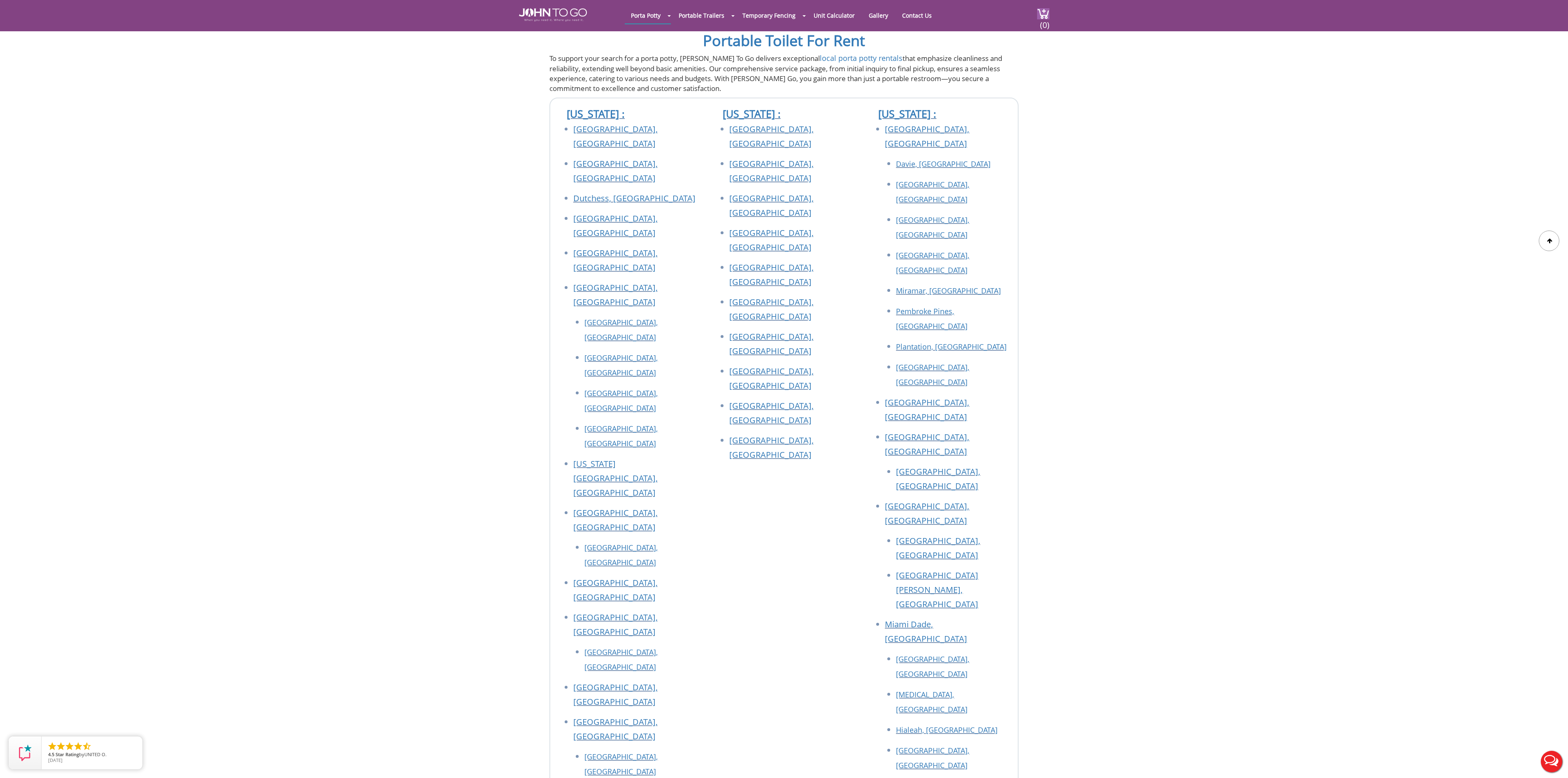
click at [785, 332] on div "[US_STATE] : [GEOGRAPHIC_DATA], [GEOGRAPHIC_DATA] [GEOGRAPHIC_DATA], [GEOGRAPHI…" at bounding box center [784, 658] width 156 height 1120
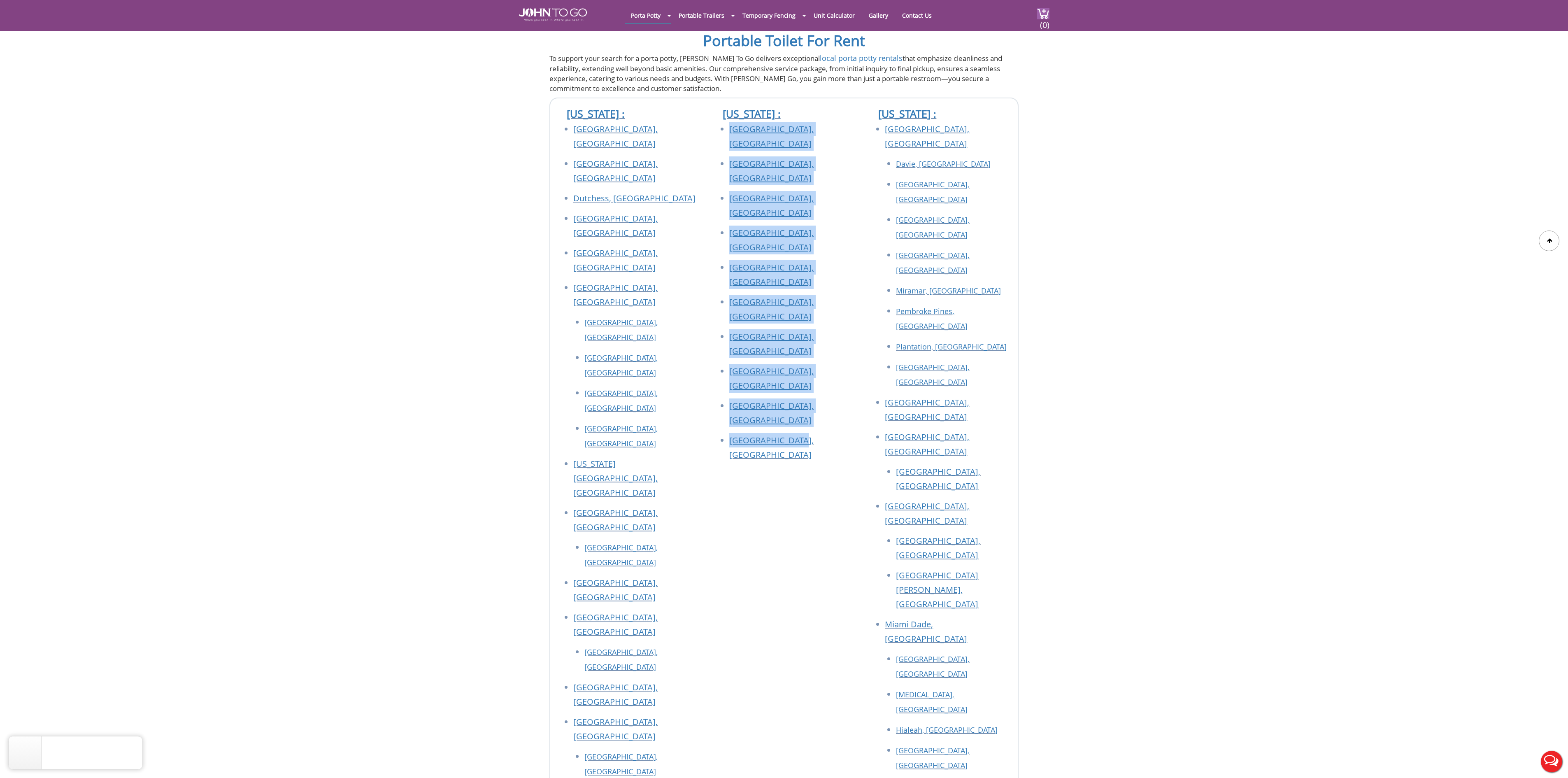
drag, startPoint x: 798, startPoint y: 295, endPoint x: 717, endPoint y: 107, distance: 204.7
click at [717, 122] on ul "[GEOGRAPHIC_DATA], [GEOGRAPHIC_DATA] [GEOGRAPHIC_DATA], [GEOGRAPHIC_DATA] [GEOG…" at bounding box center [784, 295] width 140 height 346
click at [781, 352] on div "[US_STATE] : [GEOGRAPHIC_DATA], [GEOGRAPHIC_DATA] [GEOGRAPHIC_DATA], [GEOGRAPHI…" at bounding box center [784, 658] width 156 height 1120
drag, startPoint x: 804, startPoint y: 309, endPoint x: 707, endPoint y: 103, distance: 227.7
click at [707, 103] on div "[US_STATE] : [GEOGRAPHIC_DATA], [GEOGRAPHIC_DATA] [GEOGRAPHIC_DATA], [GEOGRAPHI…" at bounding box center [784, 658] width 156 height 1120
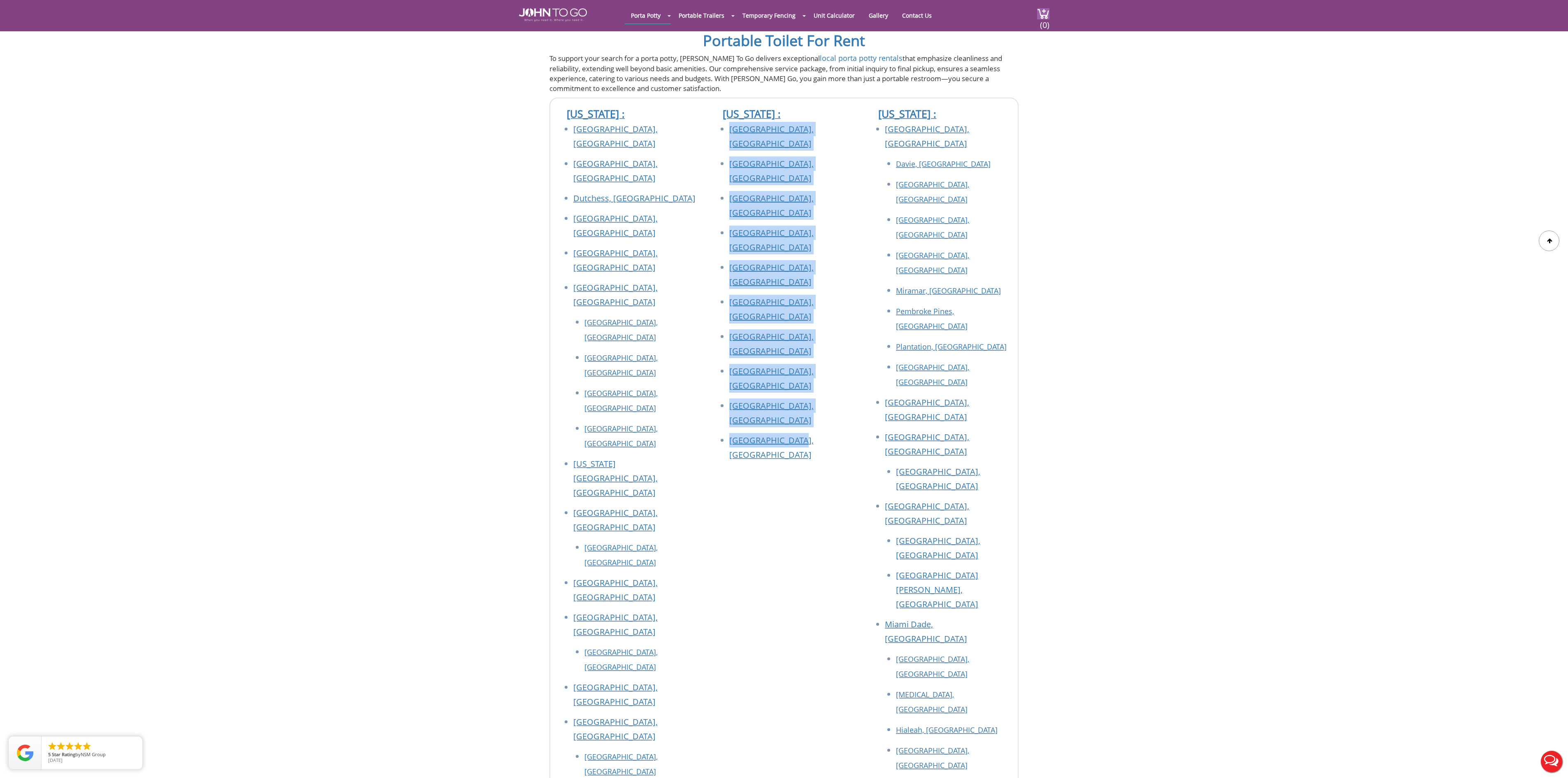
click at [740, 328] on div "[US_STATE] : [GEOGRAPHIC_DATA], [GEOGRAPHIC_DATA] [GEOGRAPHIC_DATA], [GEOGRAPHI…" at bounding box center [784, 658] width 156 height 1120
drag, startPoint x: 787, startPoint y: 327, endPoint x: 715, endPoint y: 114, distance: 224.8
click at [715, 114] on div "[US_STATE] : [GEOGRAPHIC_DATA], [GEOGRAPHIC_DATA] [GEOGRAPHIC_DATA], [GEOGRAPHI…" at bounding box center [784, 658] width 156 height 1120
click at [780, 351] on div "[US_STATE] : [GEOGRAPHIC_DATA], [GEOGRAPHIC_DATA] [GEOGRAPHIC_DATA], [GEOGRAPHI…" at bounding box center [784, 658] width 156 height 1120
drag, startPoint x: 792, startPoint y: 318, endPoint x: 720, endPoint y: 113, distance: 217.3
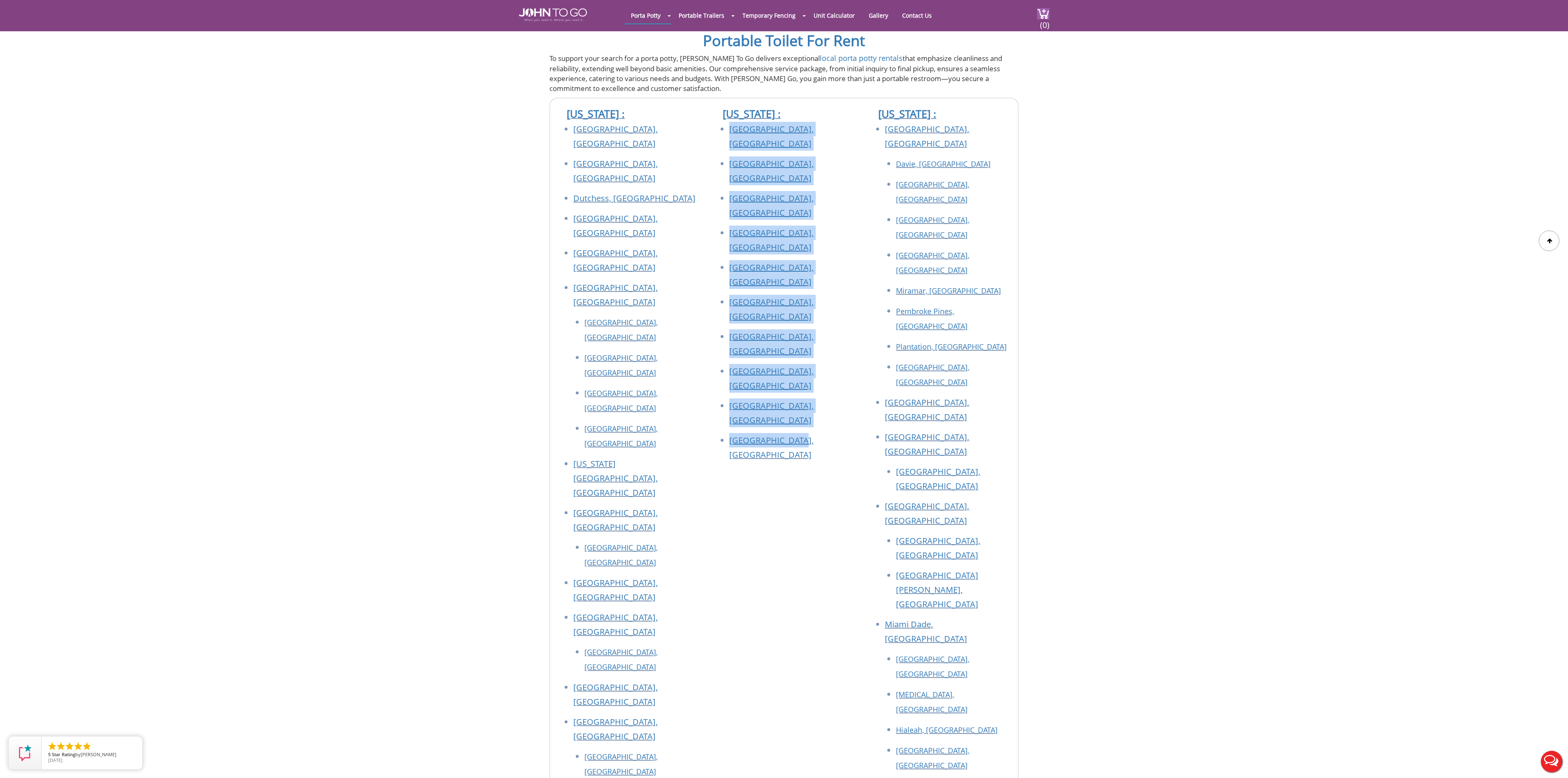
click at [720, 113] on div "[US_STATE] : [GEOGRAPHIC_DATA], [GEOGRAPHIC_DATA] [GEOGRAPHIC_DATA], [GEOGRAPHI…" at bounding box center [784, 658] width 156 height 1120
click at [754, 330] on div "[US_STATE] : [GEOGRAPHIC_DATA], [GEOGRAPHIC_DATA] [GEOGRAPHIC_DATA], [GEOGRAPHI…" at bounding box center [784, 658] width 156 height 1120
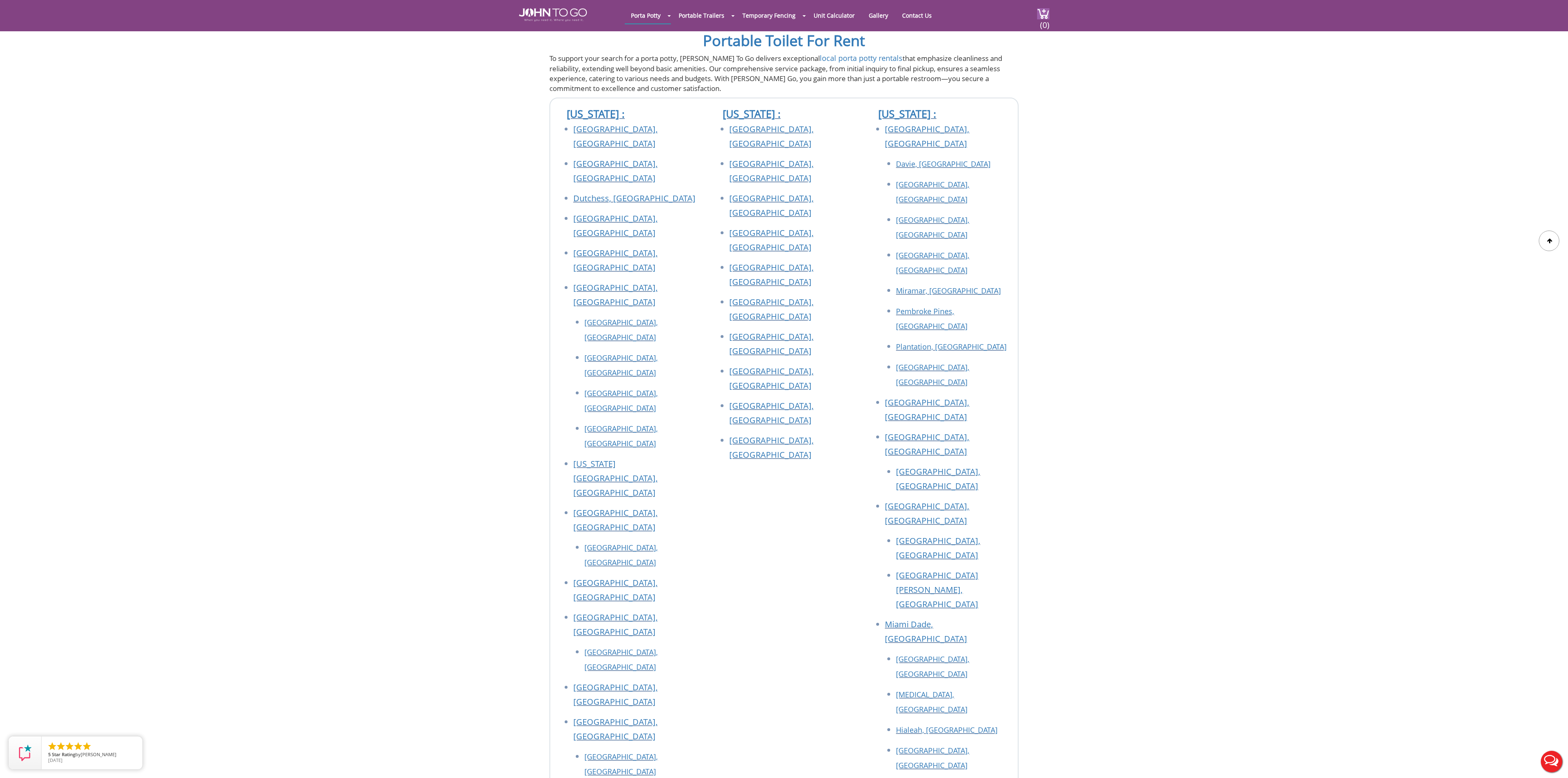
click at [806, 369] on div "[US_STATE] : [GEOGRAPHIC_DATA], [GEOGRAPHIC_DATA] [GEOGRAPHIC_DATA], [GEOGRAPHI…" at bounding box center [784, 658] width 156 height 1120
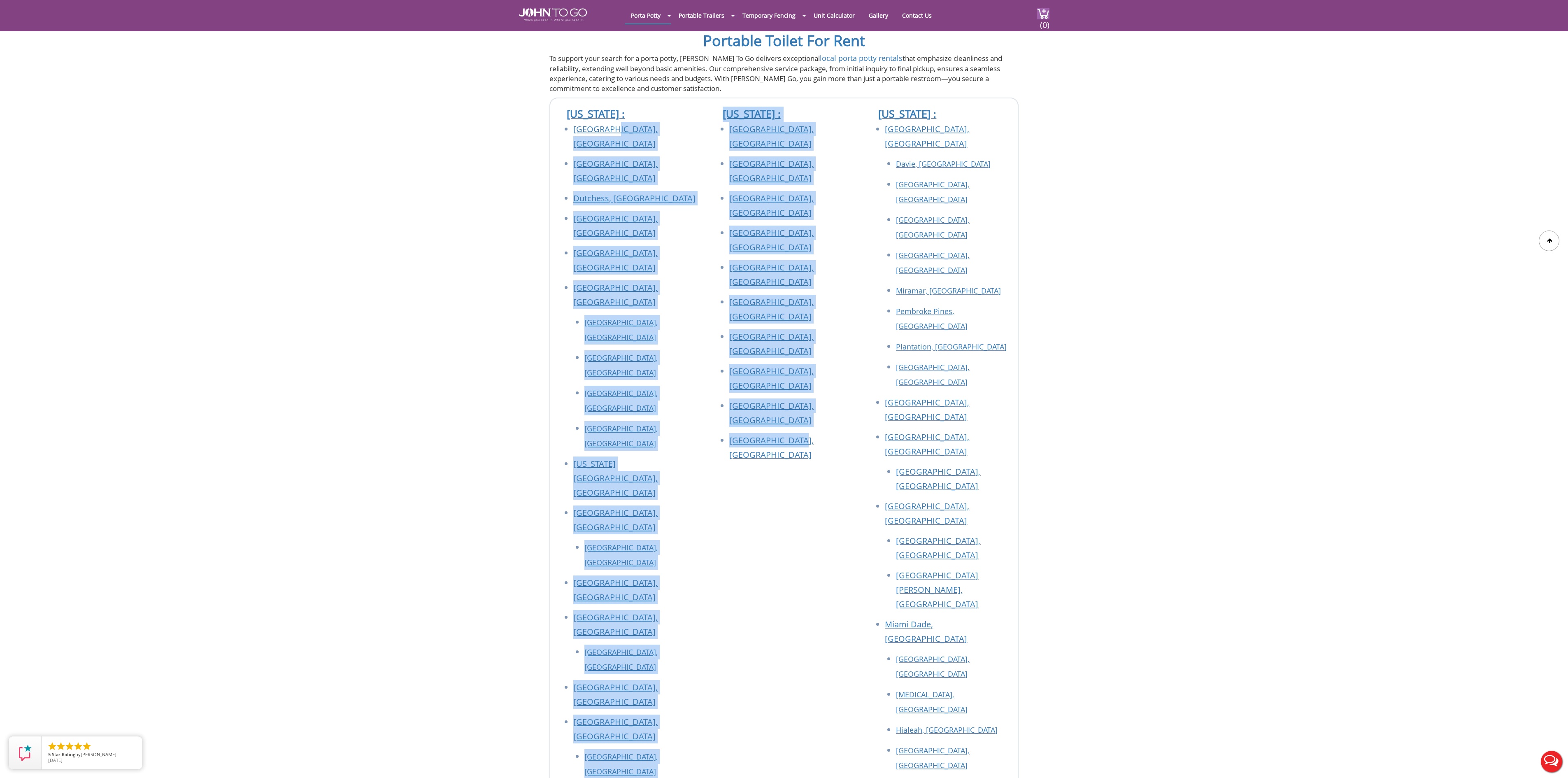
drag, startPoint x: 745, startPoint y: 303, endPoint x: 694, endPoint y: 101, distance: 208.3
click at [693, 102] on div "[US_STATE] : [GEOGRAPHIC_DATA], [GEOGRAPHIC_DATA] [GEOGRAPHIC_DATA], [GEOGRAPHI…" at bounding box center [784, 658] width 469 height 1122
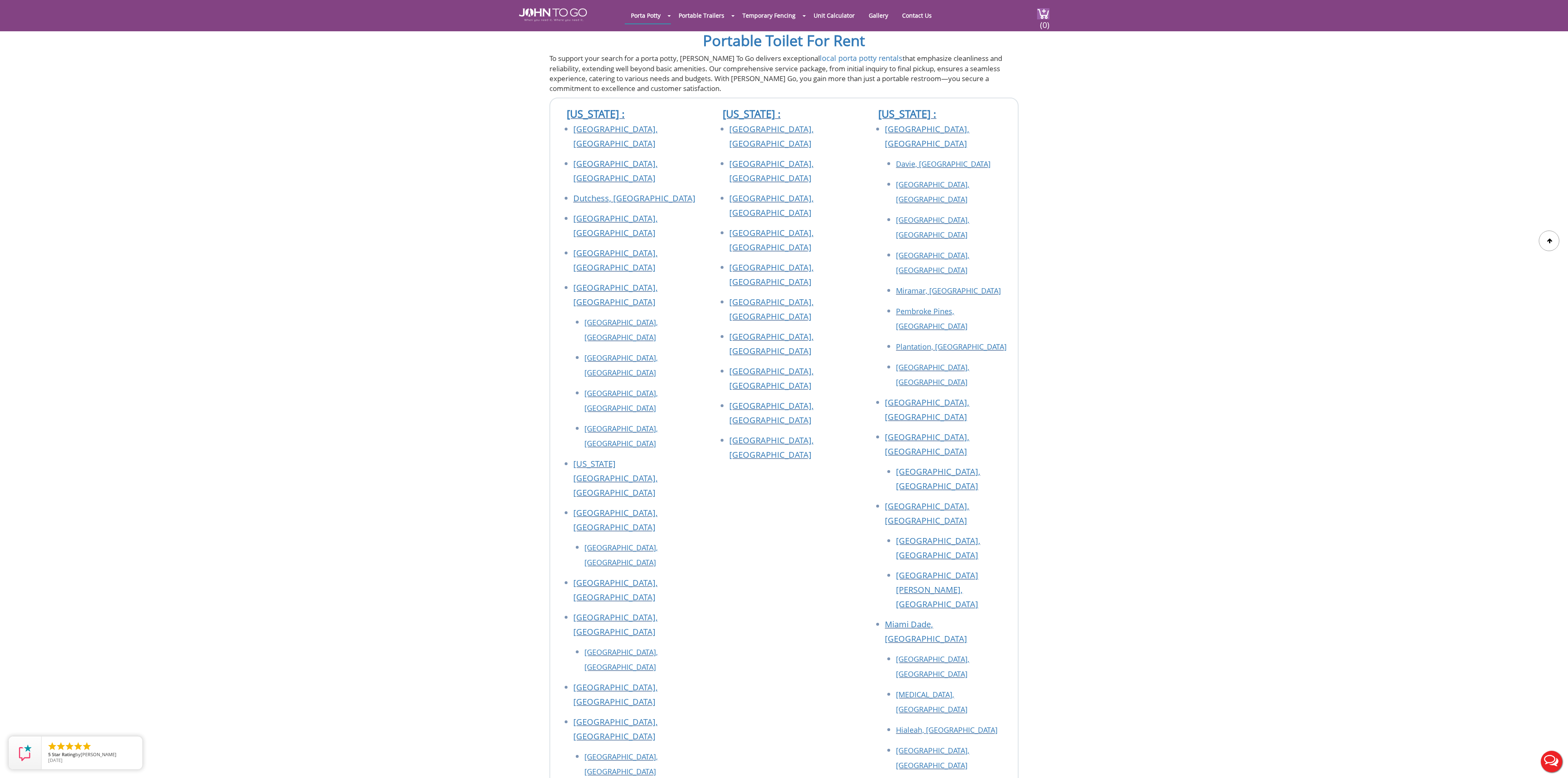
click at [702, 99] on div "[US_STATE] : [GEOGRAPHIC_DATA], [GEOGRAPHIC_DATA] [GEOGRAPHIC_DATA], [GEOGRAPHI…" at bounding box center [628, 658] width 156 height 1120
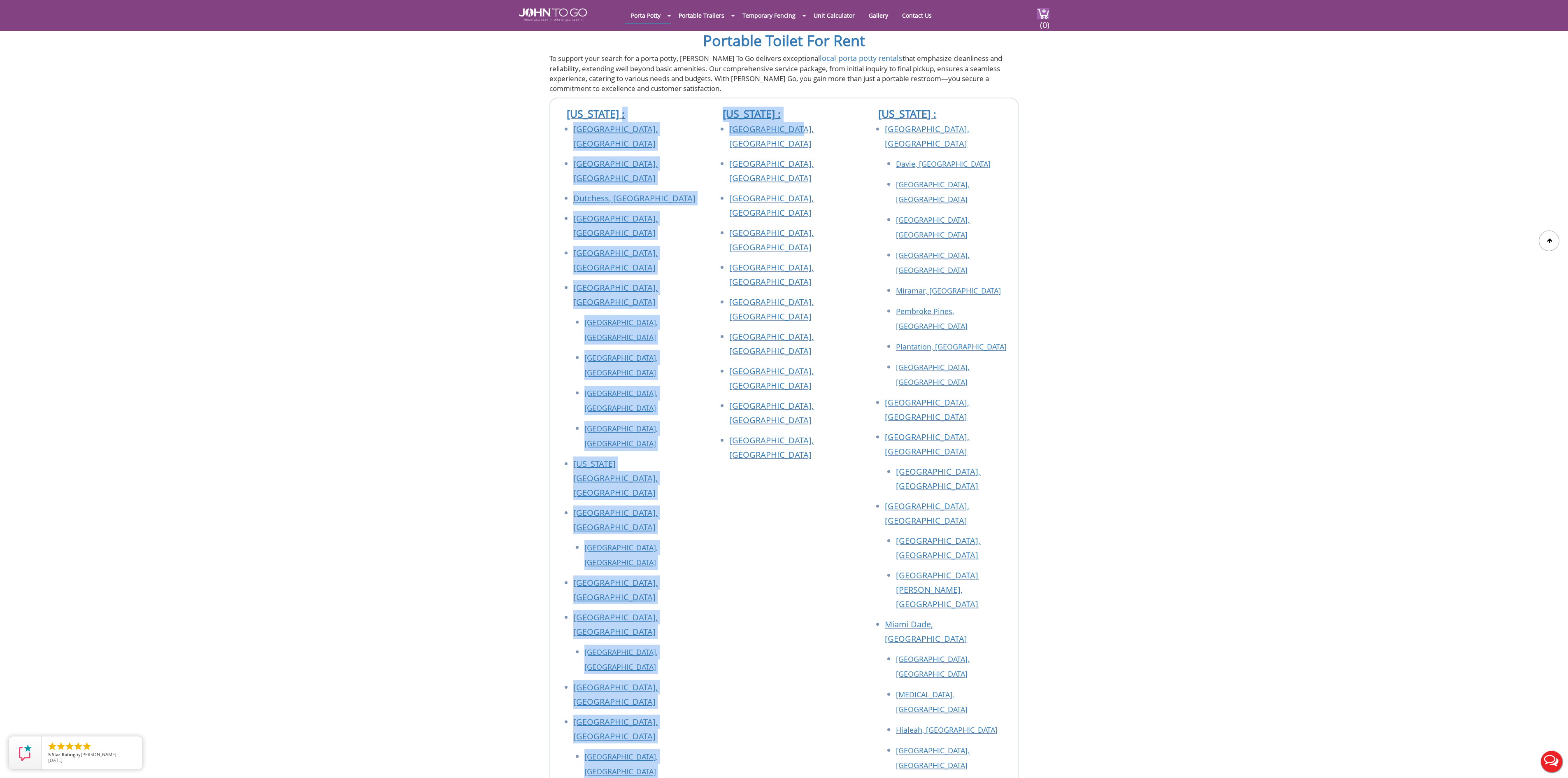
drag, startPoint x: 704, startPoint y: 81, endPoint x: 792, endPoint y: 117, distance: 95.1
click at [792, 117] on div "[US_STATE] : [GEOGRAPHIC_DATA], [GEOGRAPHIC_DATA] [GEOGRAPHIC_DATA], [GEOGRAPHI…" at bounding box center [784, 658] width 469 height 1122
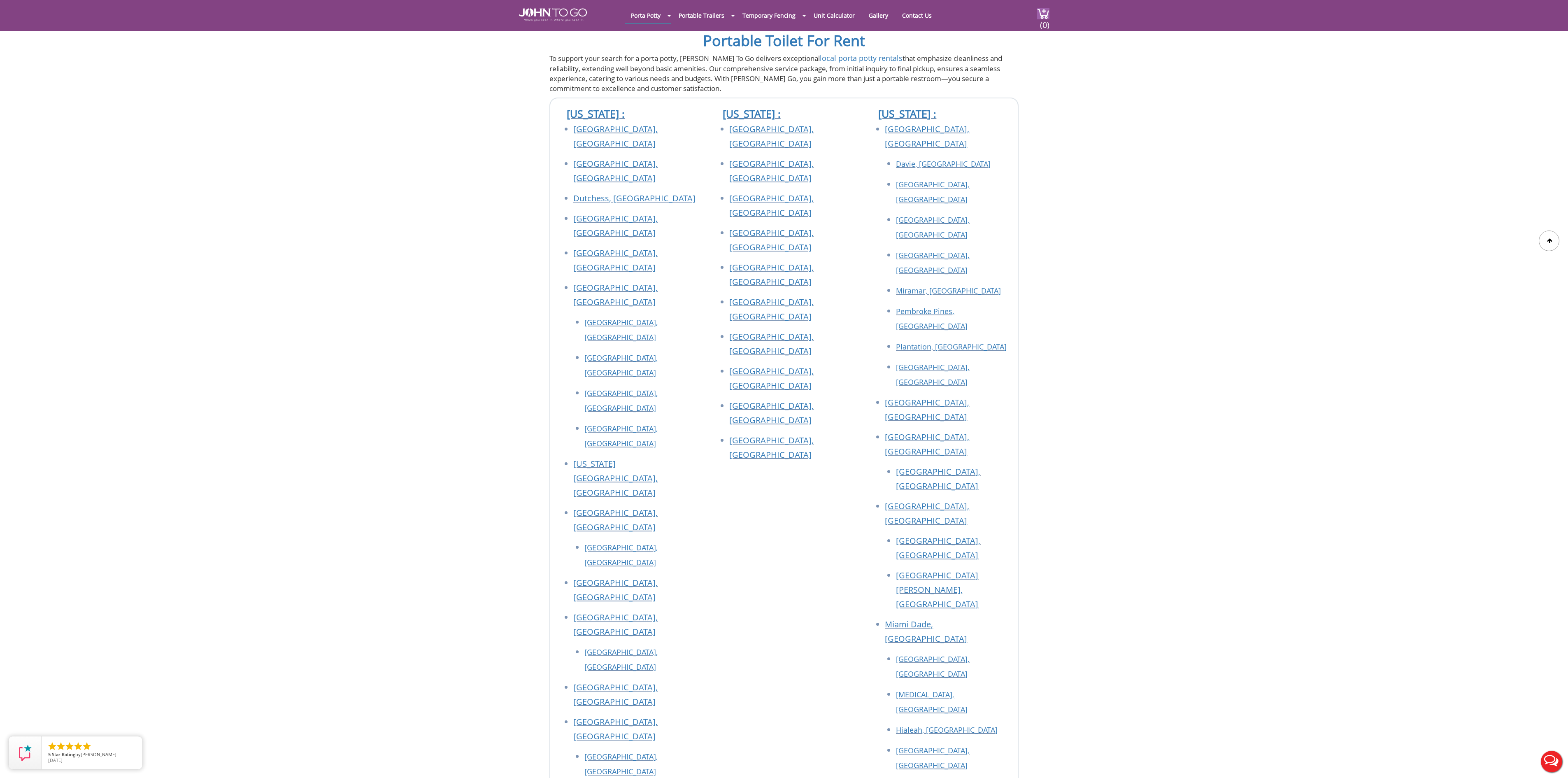
click at [799, 322] on div "[US_STATE] : [GEOGRAPHIC_DATA], [GEOGRAPHIC_DATA] [GEOGRAPHIC_DATA], [GEOGRAPHI…" at bounding box center [784, 658] width 156 height 1120
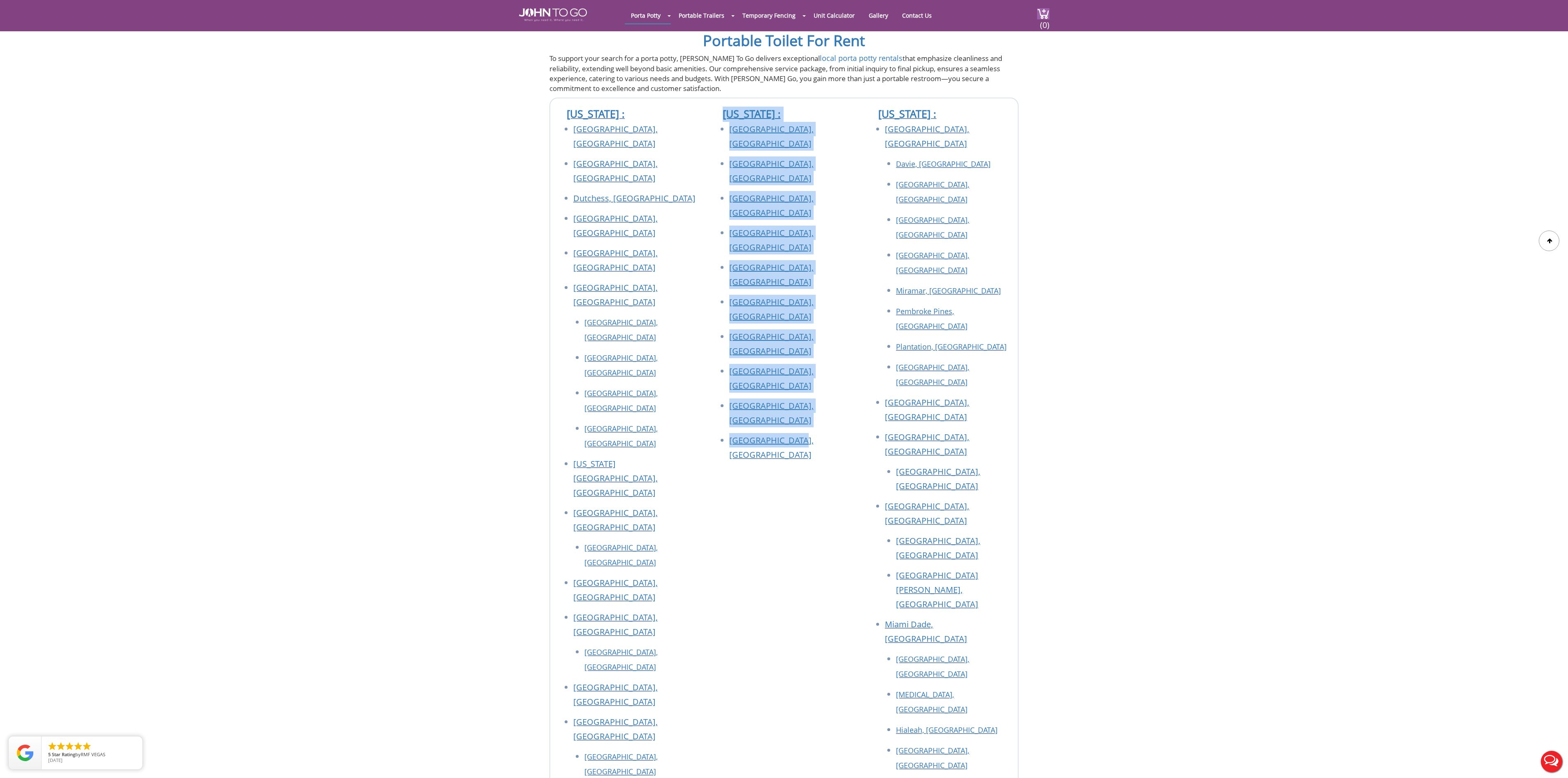
drag, startPoint x: 814, startPoint y: 307, endPoint x: 716, endPoint y: 94, distance: 234.5
click at [716, 99] on div "[US_STATE] : [GEOGRAPHIC_DATA], [GEOGRAPHIC_DATA] [GEOGRAPHIC_DATA], [GEOGRAPHI…" at bounding box center [784, 658] width 156 height 1120
click at [816, 309] on div "[US_STATE] : [GEOGRAPHIC_DATA], [GEOGRAPHIC_DATA] [GEOGRAPHIC_DATA], [GEOGRAPHI…" at bounding box center [784, 658] width 156 height 1120
drag, startPoint x: 818, startPoint y: 309, endPoint x: 718, endPoint y: 96, distance: 235.3
click at [718, 99] on div "[US_STATE] : [GEOGRAPHIC_DATA], [GEOGRAPHIC_DATA] [GEOGRAPHIC_DATA], [GEOGRAPHI…" at bounding box center [784, 658] width 156 height 1120
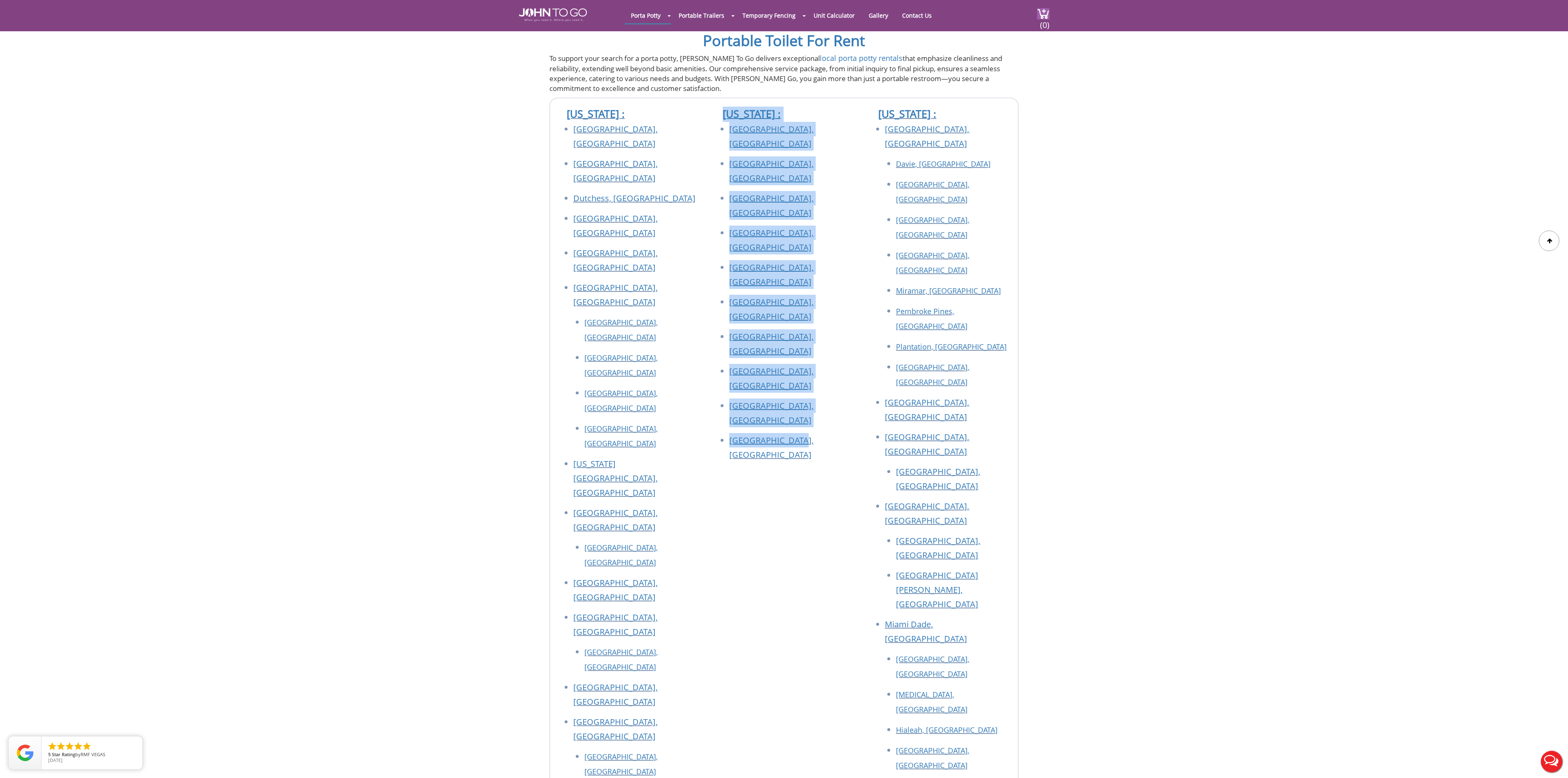
click at [824, 322] on div "[US_STATE] : [GEOGRAPHIC_DATA], [GEOGRAPHIC_DATA] [GEOGRAPHIC_DATA], [GEOGRAPHI…" at bounding box center [784, 658] width 156 height 1120
click at [807, 433] on li "[GEOGRAPHIC_DATA], [GEOGRAPHIC_DATA]" at bounding box center [792, 450] width 124 height 34
drag, startPoint x: 802, startPoint y: 308, endPoint x: 711, endPoint y: 93, distance: 233.5
click at [711, 99] on div "[US_STATE] : [GEOGRAPHIC_DATA], [GEOGRAPHIC_DATA] [GEOGRAPHIC_DATA], [GEOGRAPHI…" at bounding box center [784, 658] width 156 height 1120
click at [804, 319] on div "[US_STATE] : [GEOGRAPHIC_DATA], [GEOGRAPHIC_DATA] [GEOGRAPHIC_DATA], [GEOGRAPHI…" at bounding box center [784, 658] width 156 height 1120
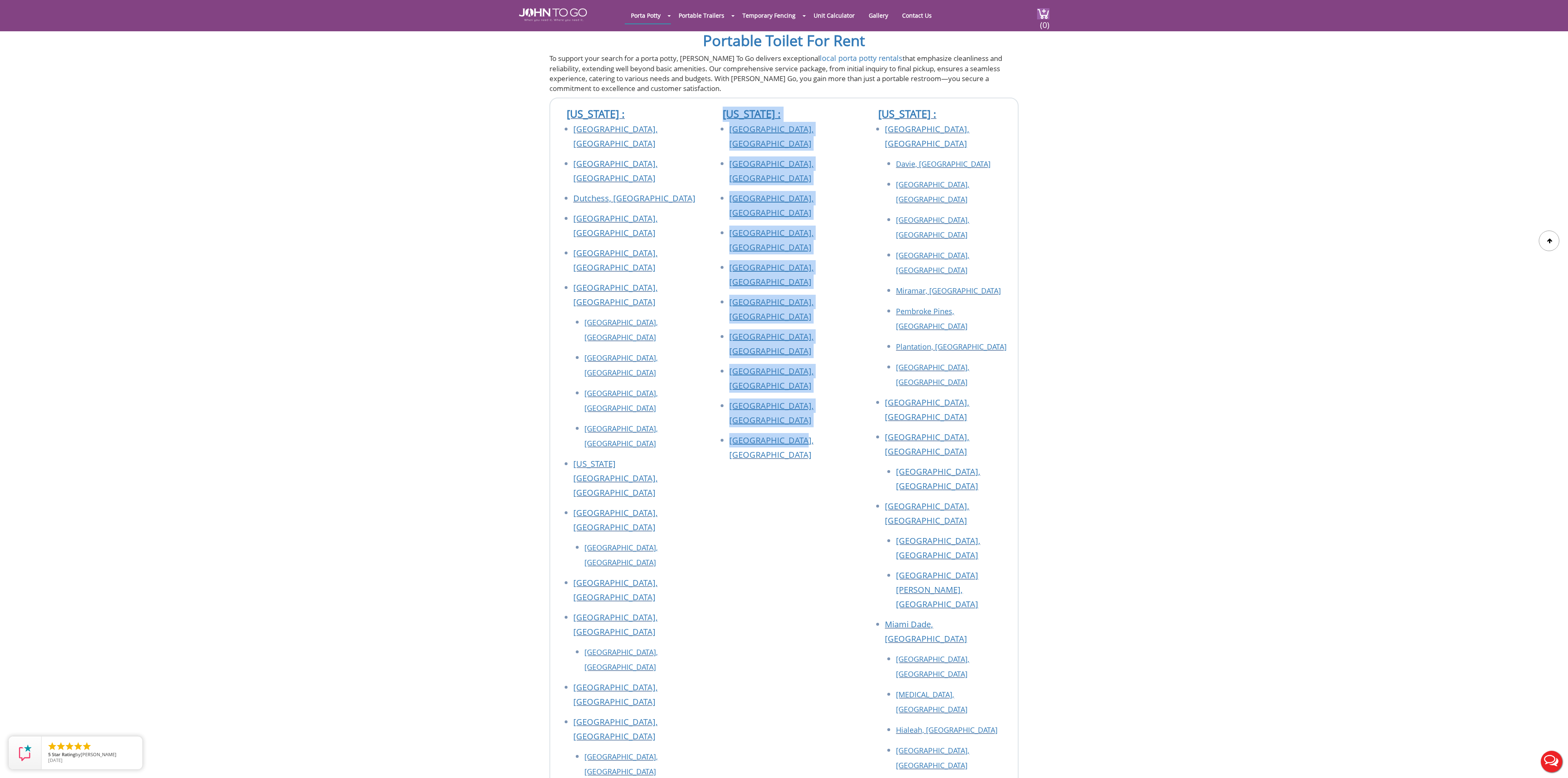
drag, startPoint x: 813, startPoint y: 294, endPoint x: 706, endPoint y: 97, distance: 224.2
click at [706, 99] on div "[US_STATE] : [GEOGRAPHIC_DATA], [GEOGRAPHIC_DATA] [GEOGRAPHIC_DATA], [GEOGRAPHI…" at bounding box center [784, 658] width 156 height 1120
click at [784, 328] on div "[US_STATE] : [GEOGRAPHIC_DATA], [GEOGRAPHIC_DATA] [GEOGRAPHIC_DATA], [GEOGRAPHI…" at bounding box center [784, 658] width 156 height 1120
drag, startPoint x: 797, startPoint y: 318, endPoint x: 717, endPoint y: 91, distance: 240.7
click at [717, 99] on div "[US_STATE] : [GEOGRAPHIC_DATA], [GEOGRAPHIC_DATA] [GEOGRAPHIC_DATA], [GEOGRAPHI…" at bounding box center [784, 658] width 156 height 1120
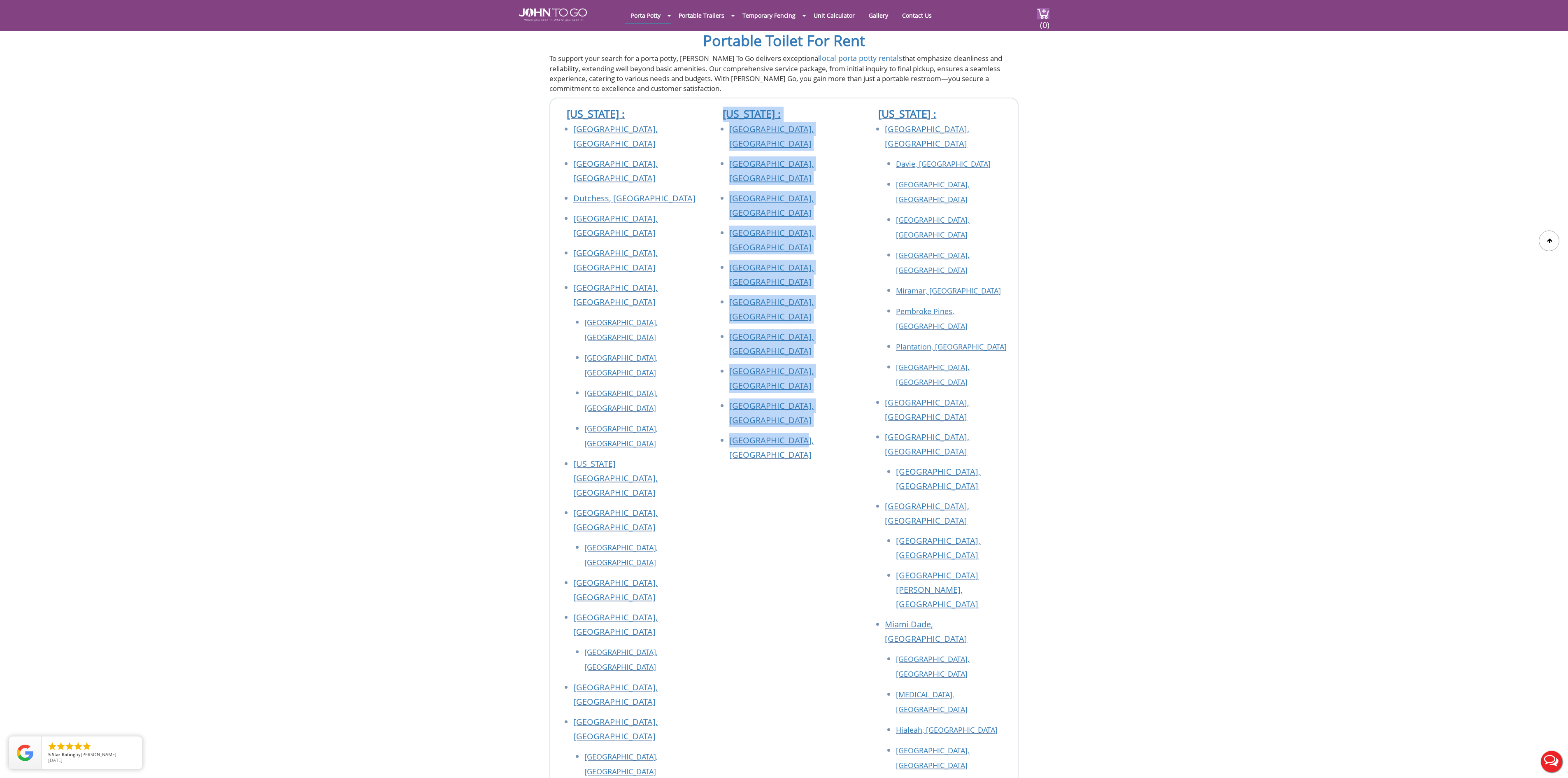
click at [776, 315] on div "[US_STATE] : [GEOGRAPHIC_DATA], [GEOGRAPHIC_DATA] [GEOGRAPHIC_DATA], [GEOGRAPHI…" at bounding box center [784, 658] width 156 height 1120
drag, startPoint x: 794, startPoint y: 315, endPoint x: 721, endPoint y: 90, distance: 236.5
click at [721, 99] on div "[US_STATE] : [GEOGRAPHIC_DATA], [GEOGRAPHIC_DATA] [GEOGRAPHIC_DATA], [GEOGRAPHI…" at bounding box center [784, 658] width 156 height 1120
click at [726, 338] on div "[US_STATE] : [GEOGRAPHIC_DATA], [GEOGRAPHIC_DATA] [GEOGRAPHIC_DATA], [GEOGRAPHI…" at bounding box center [784, 658] width 156 height 1120
drag, startPoint x: 794, startPoint y: 339, endPoint x: 710, endPoint y: 85, distance: 267.5
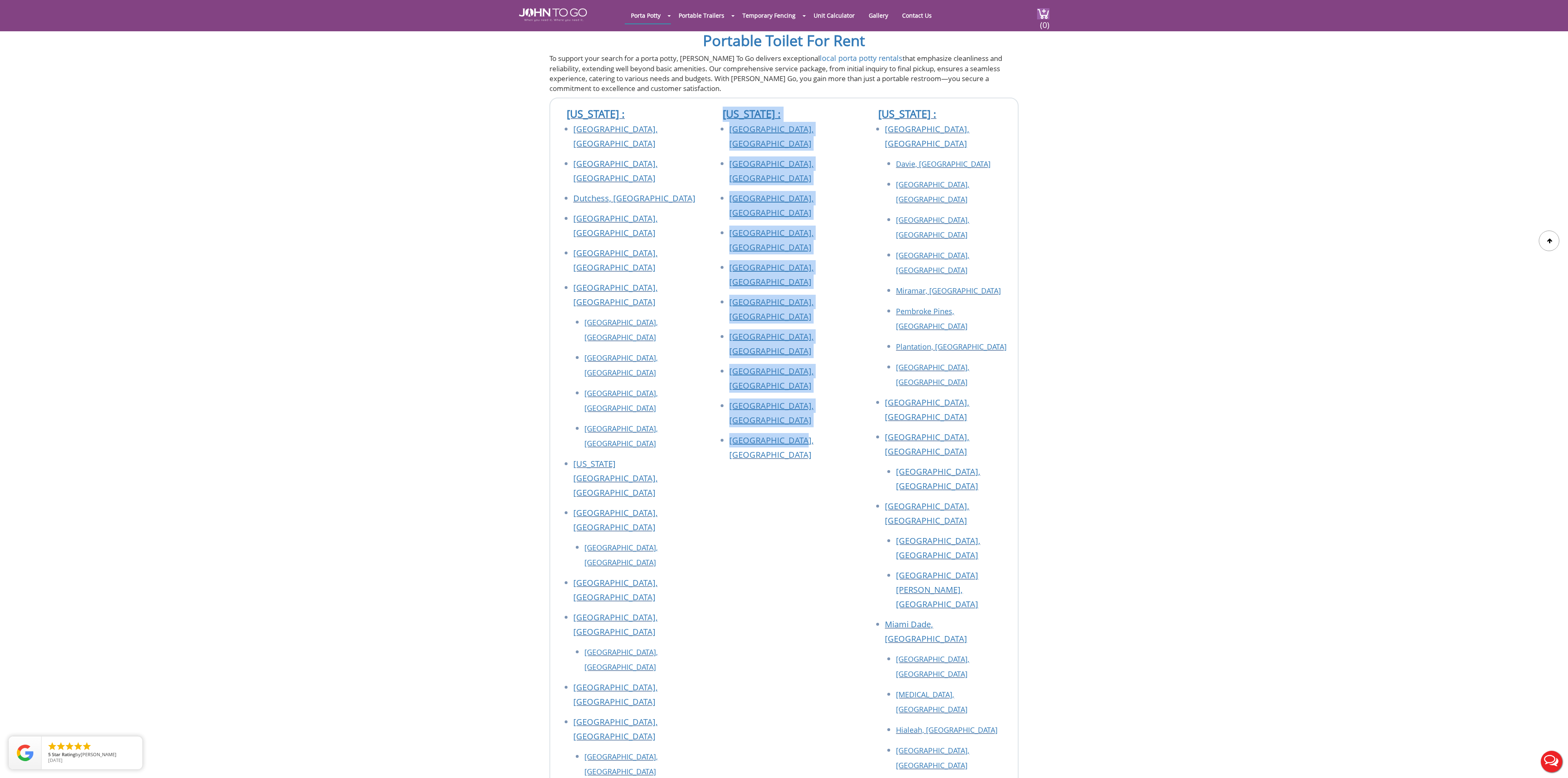
click at [710, 99] on div "[US_STATE] : [GEOGRAPHIC_DATA], [GEOGRAPHIC_DATA] [GEOGRAPHIC_DATA], [GEOGRAPHI…" at bounding box center [784, 658] width 156 height 1120
click at [761, 328] on div "[US_STATE] : [GEOGRAPHIC_DATA], [GEOGRAPHIC_DATA] [GEOGRAPHIC_DATA], [GEOGRAPHI…" at bounding box center [784, 658] width 156 height 1120
drag, startPoint x: 791, startPoint y: 328, endPoint x: 725, endPoint y: 88, distance: 248.9
click at [725, 99] on div "[US_STATE] : [GEOGRAPHIC_DATA], [GEOGRAPHIC_DATA] [GEOGRAPHIC_DATA], [GEOGRAPHI…" at bounding box center [784, 658] width 156 height 1120
click at [757, 334] on div "[US_STATE] : [GEOGRAPHIC_DATA], [GEOGRAPHIC_DATA] [GEOGRAPHIC_DATA], [GEOGRAPHI…" at bounding box center [784, 658] width 156 height 1120
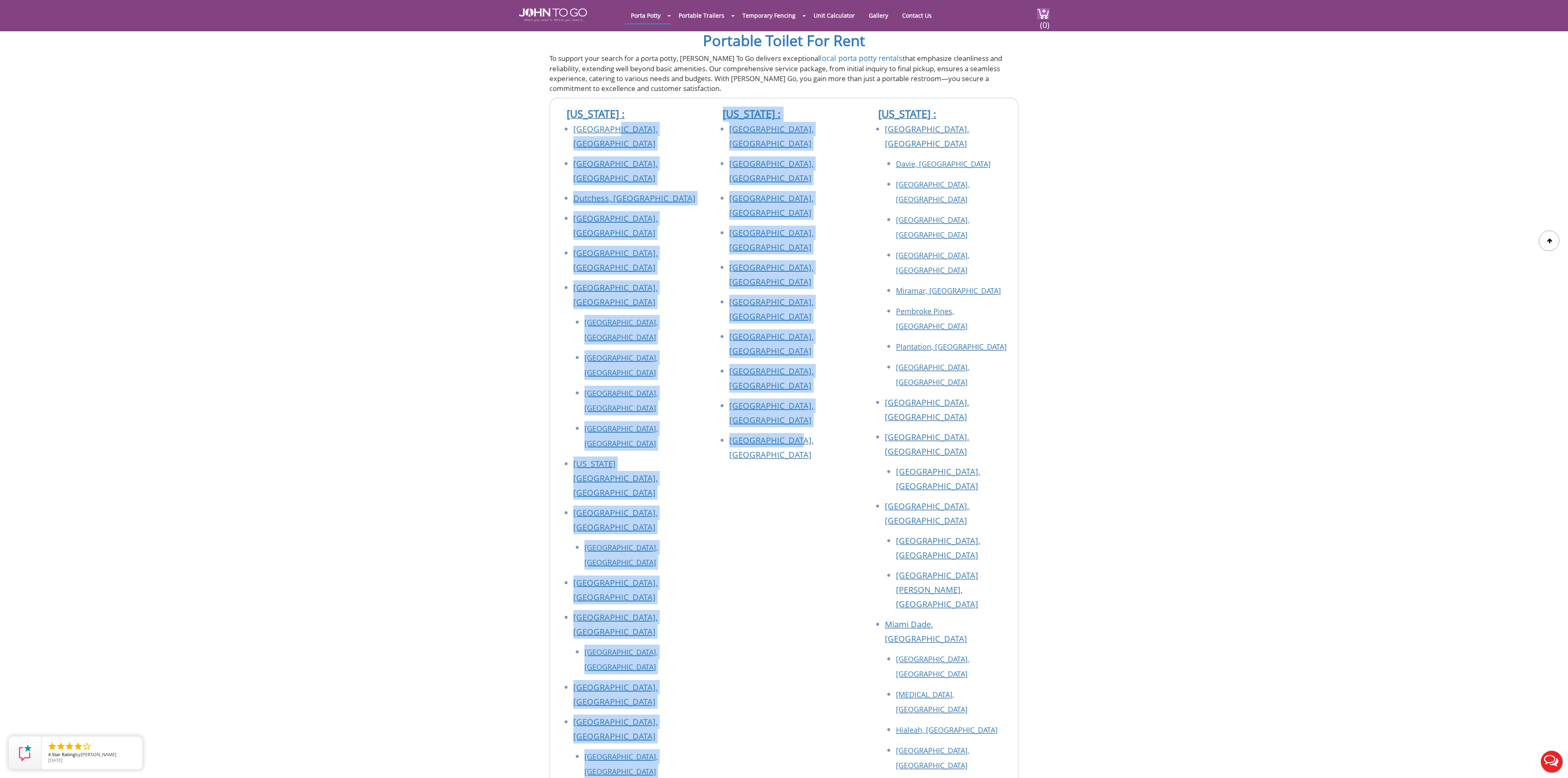
drag, startPoint x: 790, startPoint y: 322, endPoint x: 714, endPoint y: 128, distance: 208.4
click at [682, 108] on div "[US_STATE] : [GEOGRAPHIC_DATA], [GEOGRAPHIC_DATA] [GEOGRAPHIC_DATA], [GEOGRAPHI…" at bounding box center [784, 658] width 469 height 1122
drag, startPoint x: 778, startPoint y: 299, endPoint x: 797, endPoint y: 324, distance: 31.4
click at [778, 433] on li "[GEOGRAPHIC_DATA], [GEOGRAPHIC_DATA]" at bounding box center [792, 450] width 124 height 34
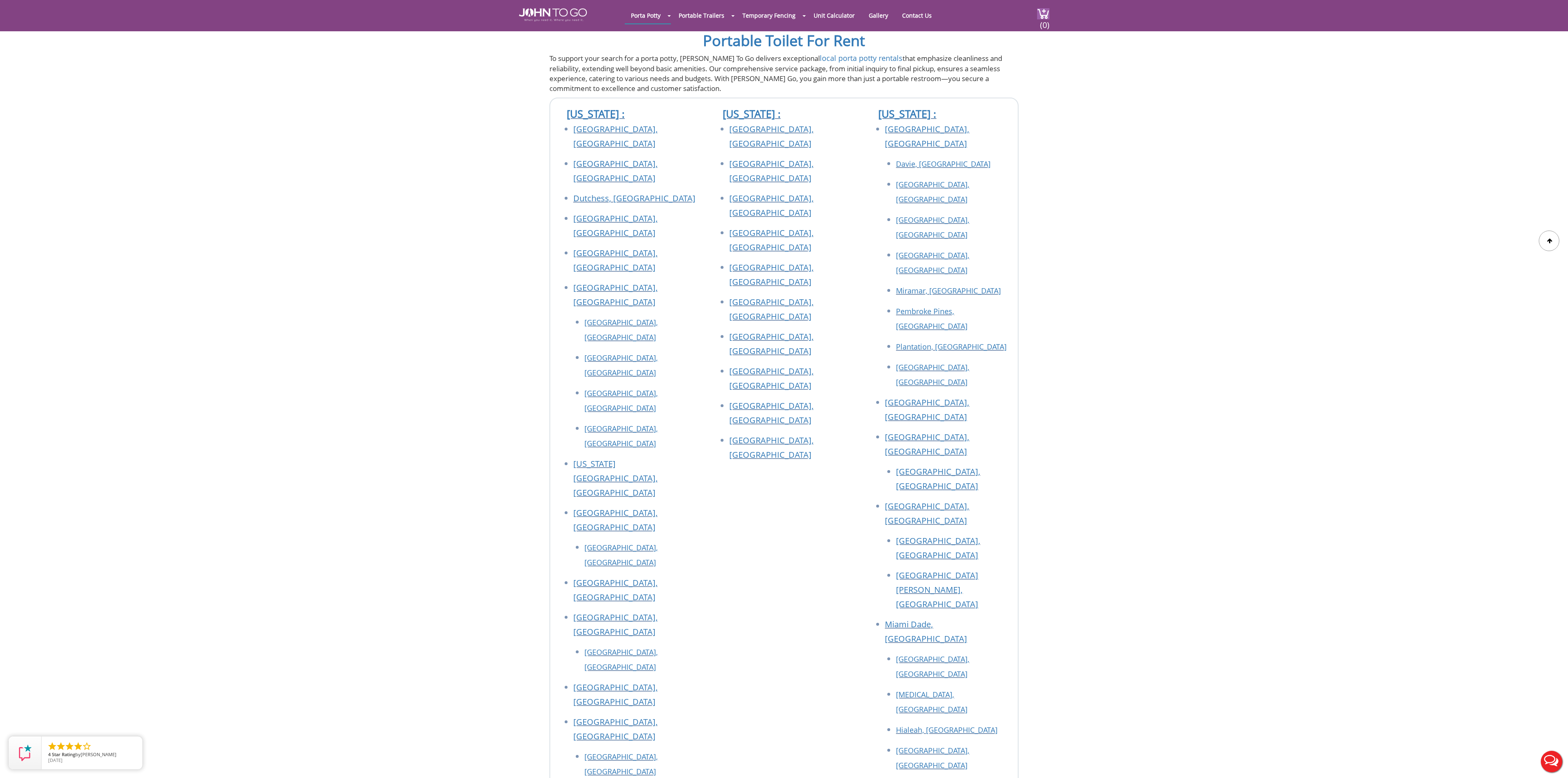
click at [806, 316] on div "[US_STATE] : [GEOGRAPHIC_DATA], [GEOGRAPHIC_DATA] [GEOGRAPHIC_DATA], [GEOGRAPHI…" at bounding box center [784, 658] width 156 height 1120
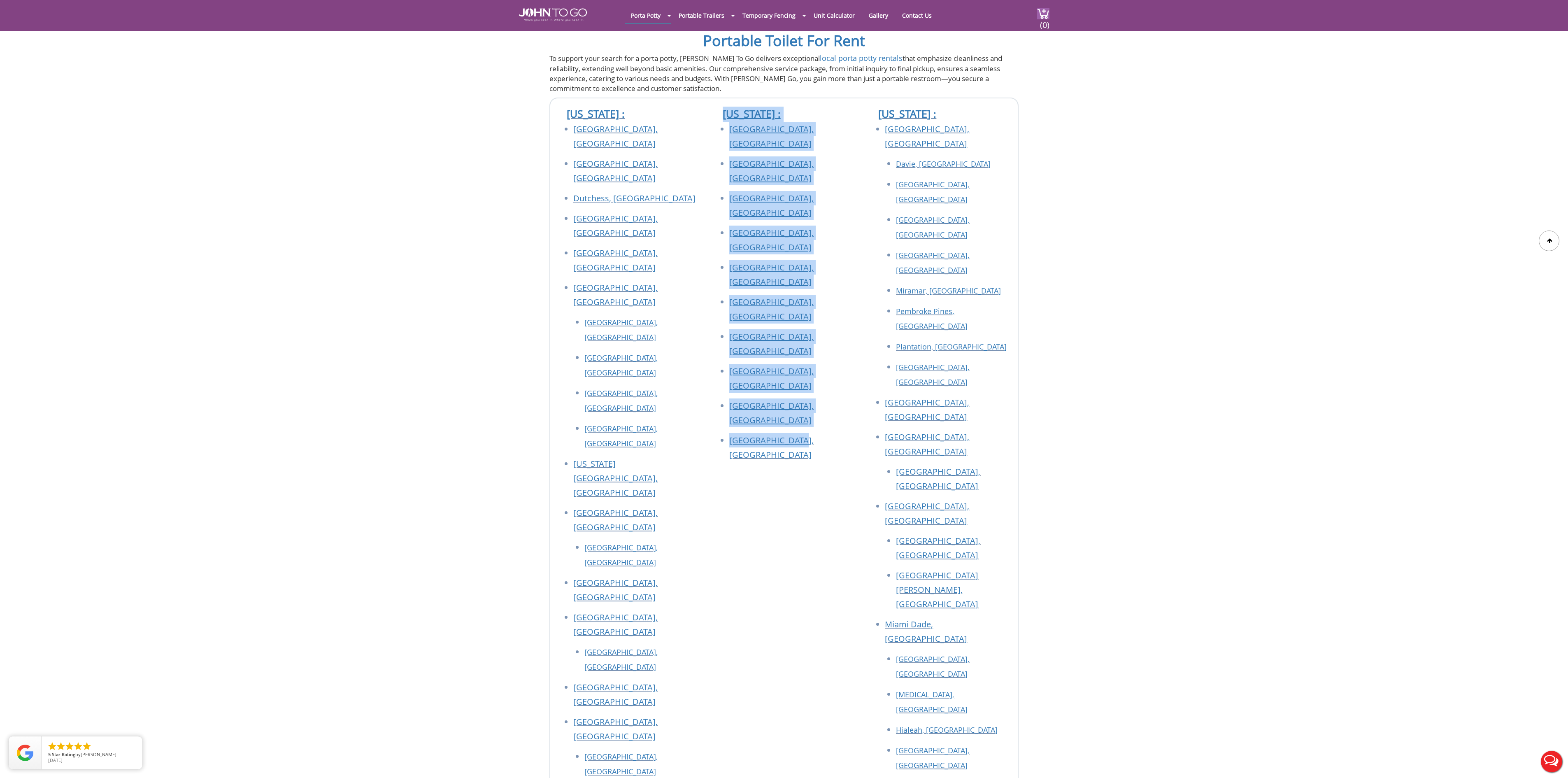
drag, startPoint x: 807, startPoint y: 309, endPoint x: 711, endPoint y: 94, distance: 235.5
click at [711, 99] on div "[US_STATE] : [GEOGRAPHIC_DATA], [GEOGRAPHIC_DATA] [GEOGRAPHIC_DATA], [GEOGRAPHI…" at bounding box center [784, 658] width 156 height 1120
